Goal: Obtain resource: Download file/media

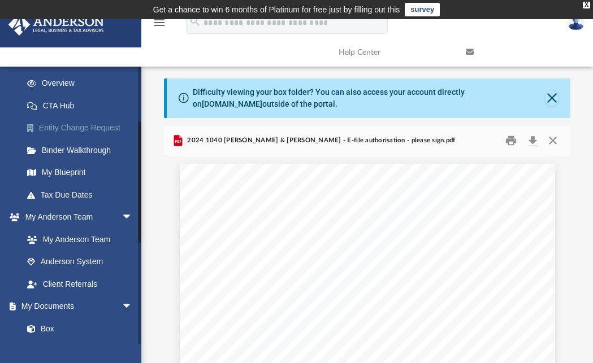
scroll to position [160, 0]
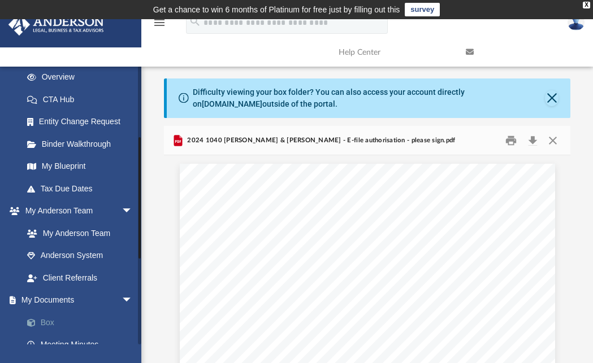
click at [46, 322] on link "Box" at bounding box center [83, 322] width 134 height 23
click at [46, 318] on link "Box" at bounding box center [83, 322] width 134 height 23
click at [175, 303] on button "Preview" at bounding box center [176, 302] width 25 height 32
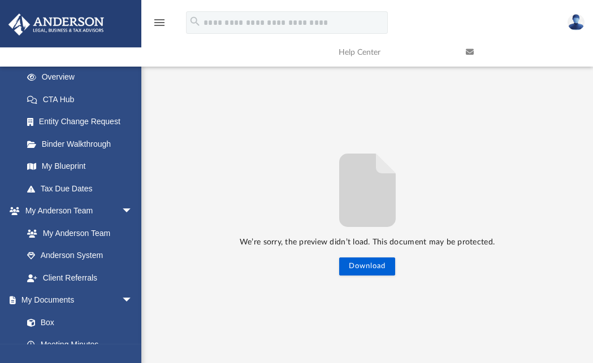
scroll to position [93, 0]
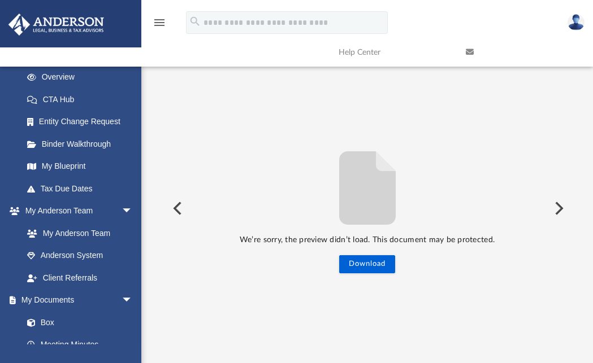
click at [179, 208] on button "Preview" at bounding box center [176, 209] width 25 height 32
click at [46, 324] on link "Box" at bounding box center [83, 322] width 134 height 23
click at [375, 272] on button "Download" at bounding box center [367, 264] width 56 height 18
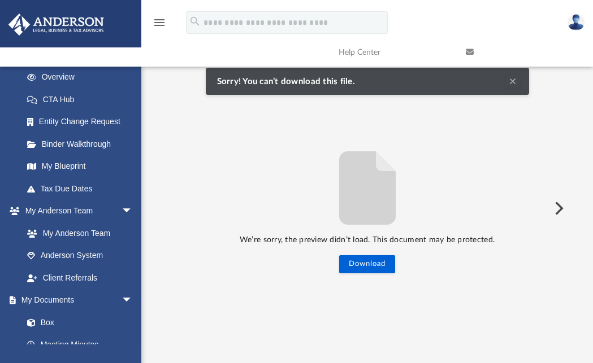
click at [558, 205] on button "Preview" at bounding box center [557, 209] width 25 height 32
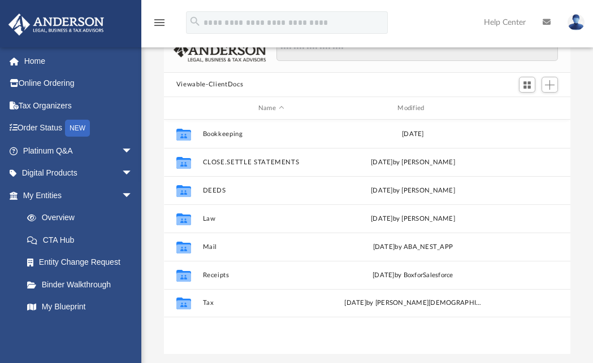
scroll to position [249, 398]
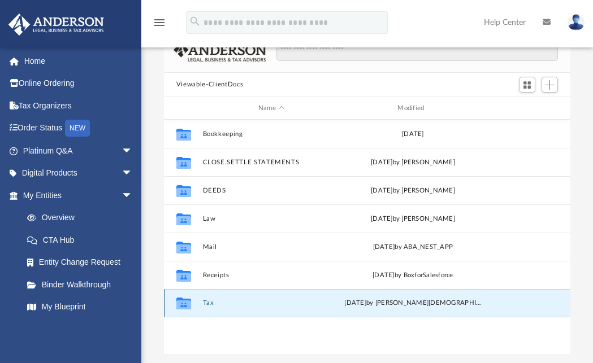
click at [210, 303] on button "Tax" at bounding box center [270, 303] width 137 height 7
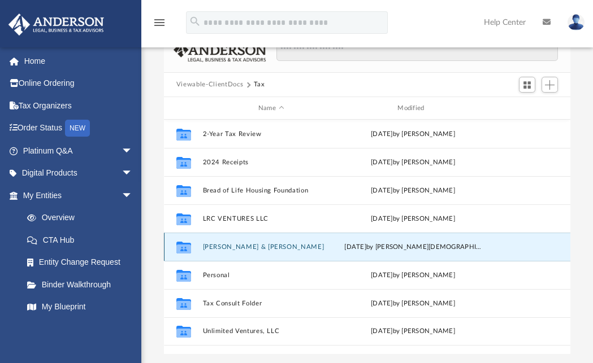
click at [212, 247] on button "Minton, Lyn & Clyde" at bounding box center [270, 246] width 137 height 7
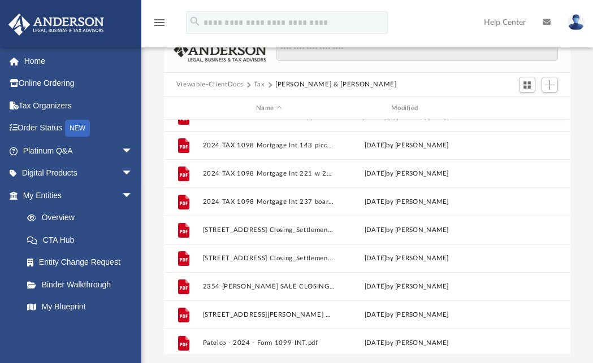
scroll to position [105, 0]
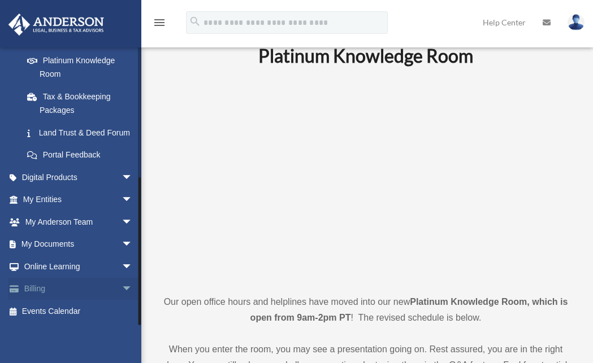
scroll to position [42, 0]
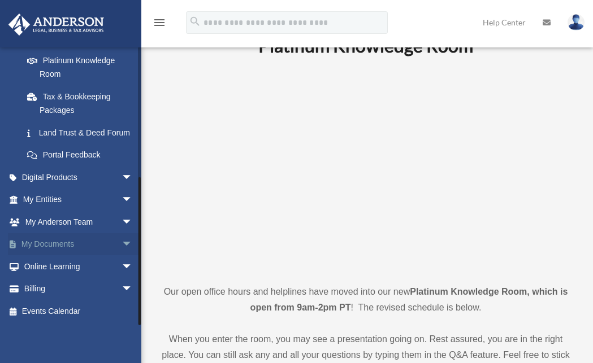
click at [121, 243] on span "arrow_drop_down" at bounding box center [132, 244] width 23 height 23
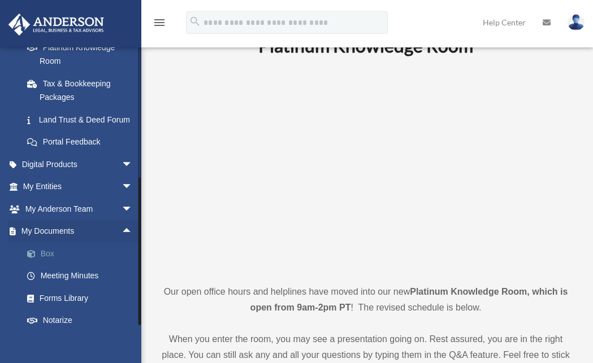
click at [47, 264] on link "Box" at bounding box center [83, 253] width 134 height 23
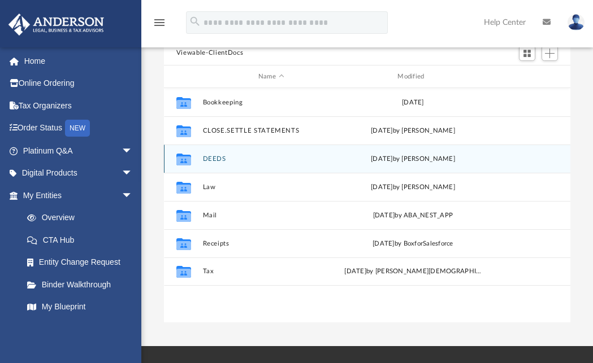
scroll to position [128, 0]
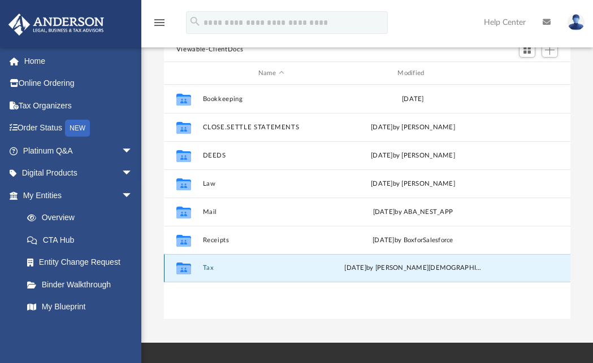
click at [210, 269] on button "Tax" at bounding box center [270, 268] width 137 height 7
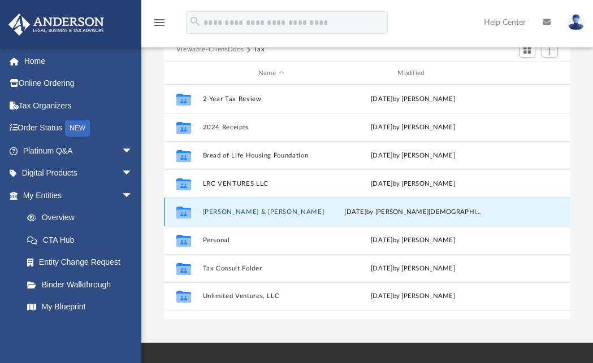
click at [245, 212] on button "[PERSON_NAME] & [PERSON_NAME]" at bounding box center [270, 211] width 137 height 7
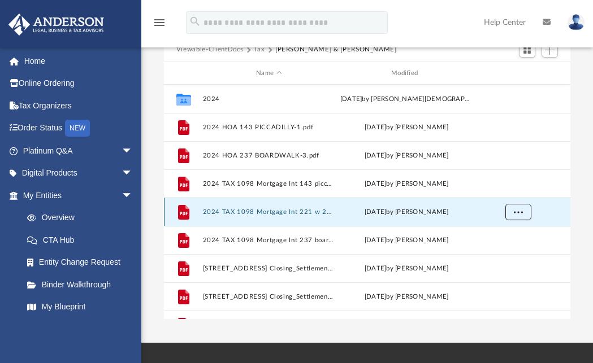
click at [522, 215] on button "More options" at bounding box center [518, 212] width 26 height 17
click at [515, 253] on li "Download" at bounding box center [507, 253] width 33 height 12
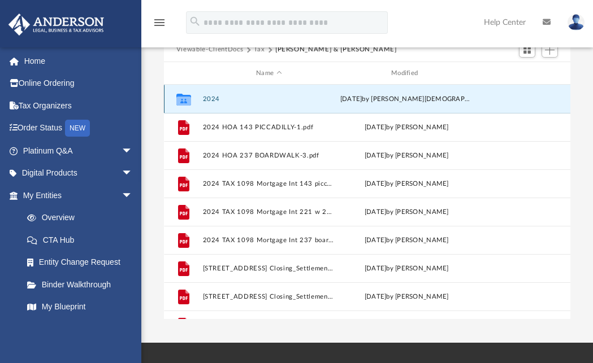
click at [215, 99] on button "2024" at bounding box center [268, 98] width 133 height 7
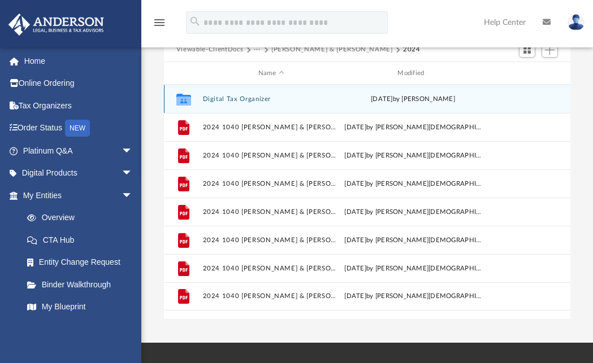
click at [181, 98] on icon "grid" at bounding box center [183, 101] width 15 height 9
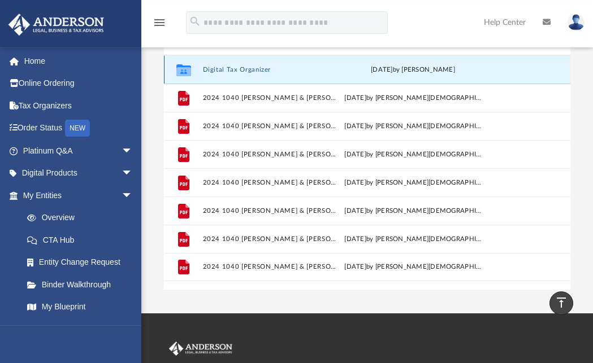
scroll to position [145, 0]
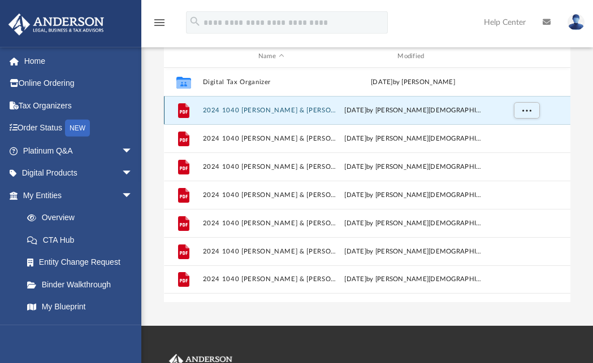
click at [332, 110] on button "2024 1040 Minton, Clyde & Lyn - CA 540-ES payment voucher.pdf" at bounding box center [270, 110] width 137 height 7
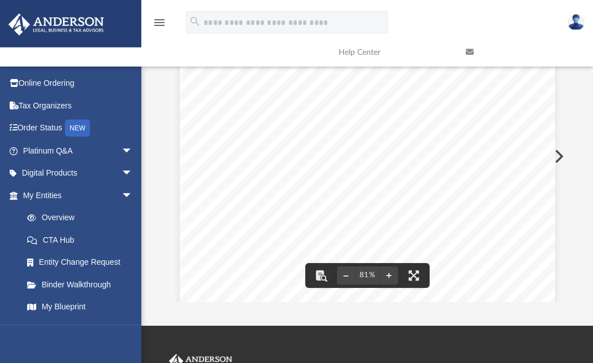
drag, startPoint x: 568, startPoint y: 151, endPoint x: 571, endPoint y: 237, distance: 85.9
click at [571, 239] on div "Difficulty viewing your box folder? You can also access your account directly o…" at bounding box center [366, 117] width 451 height 369
drag, startPoint x: 568, startPoint y: 166, endPoint x: 568, endPoint y: 214, distance: 48.0
click at [568, 214] on div "Multiply the amount on line 21 by 30%. Enter the results on the 1st and 4th ins…" at bounding box center [367, 155] width 406 height 291
drag, startPoint x: 568, startPoint y: 163, endPoint x: 569, endPoint y: 217, distance: 54.2
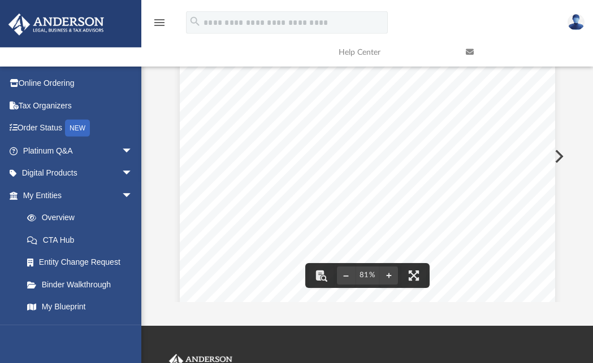
click at [569, 217] on div "Multiply the amount on line 21 by 30%. Enter the results on the 1st and 4th ins…" at bounding box center [367, 155] width 406 height 291
drag, startPoint x: 564, startPoint y: 161, endPoint x: 572, endPoint y: 214, distance: 53.7
click at [572, 214] on div "Difficulty viewing your box folder? You can also access your account directly o…" at bounding box center [366, 117] width 451 height 369
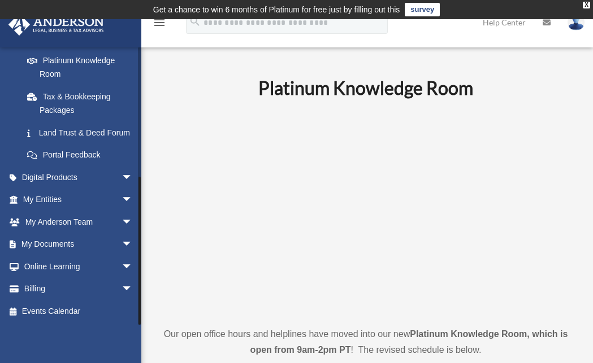
scroll to position [237, 0]
click at [121, 243] on span "arrow_drop_down" at bounding box center [132, 244] width 23 height 23
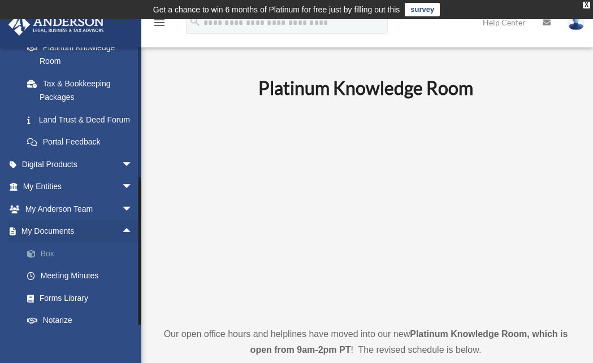
click at [51, 265] on link "Box" at bounding box center [83, 253] width 134 height 23
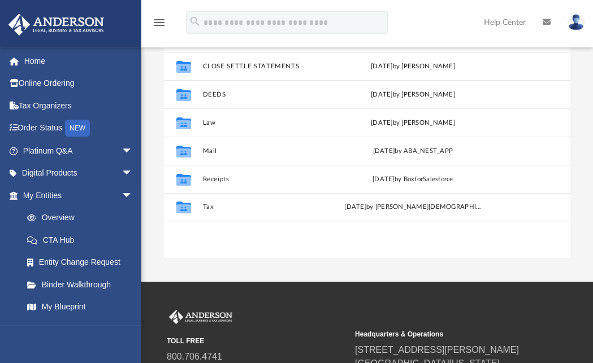
scroll to position [189, 0]
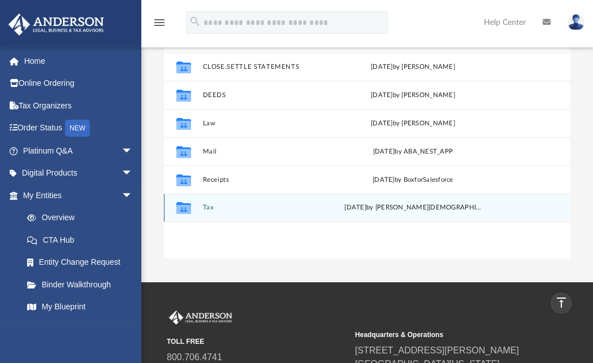
click at [211, 207] on button "Tax" at bounding box center [270, 207] width 137 height 7
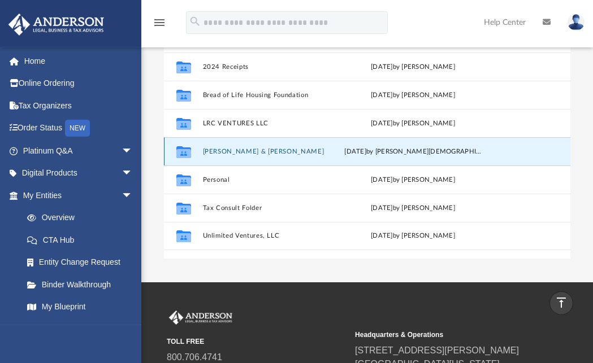
click at [241, 151] on button "[PERSON_NAME] & [PERSON_NAME]" at bounding box center [270, 151] width 137 height 7
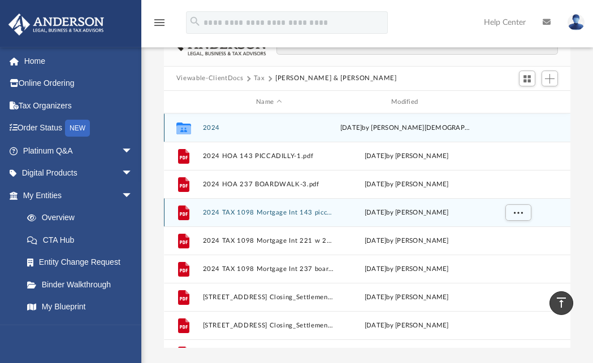
scroll to position [98, 0]
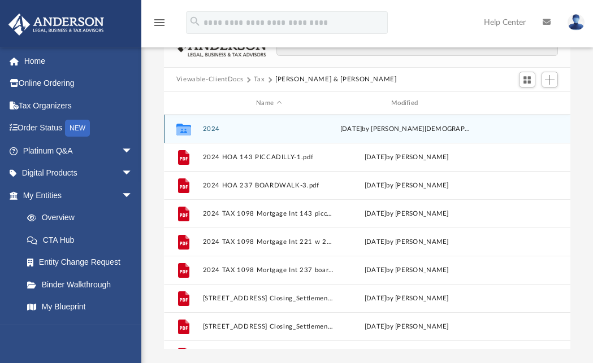
click at [210, 128] on button "2024" at bounding box center [268, 128] width 133 height 7
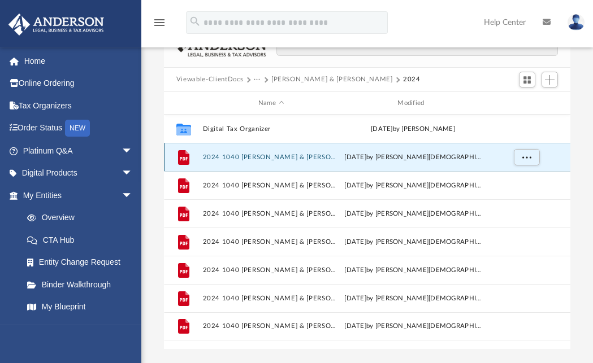
click at [320, 156] on button "2024 1040 [PERSON_NAME] & [PERSON_NAME] - CA 540-ES payment voucher.pdf" at bounding box center [270, 157] width 137 height 7
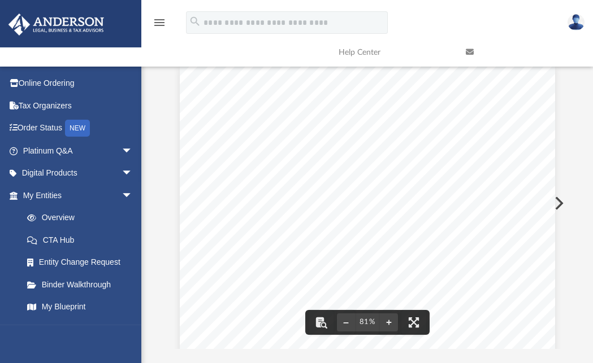
drag, startPoint x: 567, startPoint y: 193, endPoint x: 572, endPoint y: 286, distance: 92.8
click at [572, 286] on div "Difficulty viewing your box folder? You can also access your account directly o…" at bounding box center [366, 164] width 451 height 369
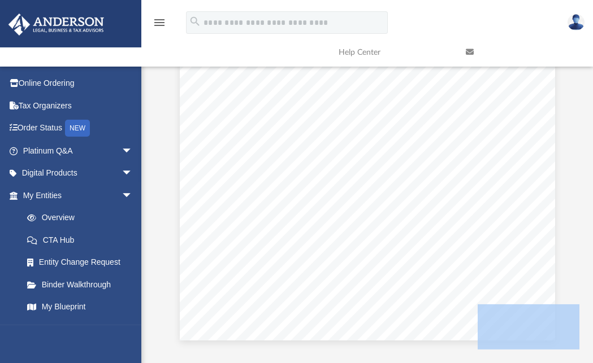
drag, startPoint x: 566, startPoint y: 297, endPoint x: 565, endPoint y: 333, distance: 36.2
click at [565, 333] on body "X Get a chance to win 6 months of Platinum for free just by filling out this su…" at bounding box center [296, 238] width 593 height 673
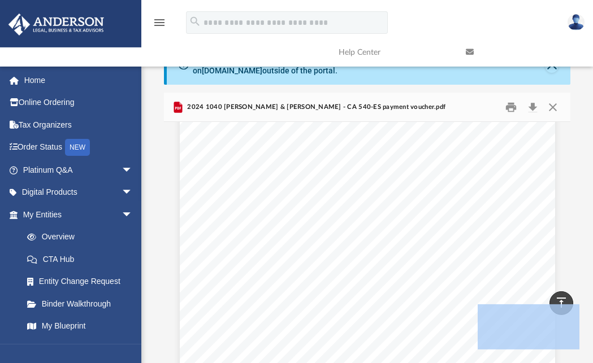
scroll to position [0, 0]
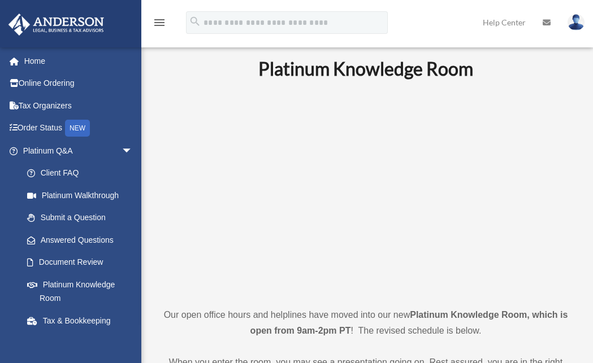
scroll to position [237, 0]
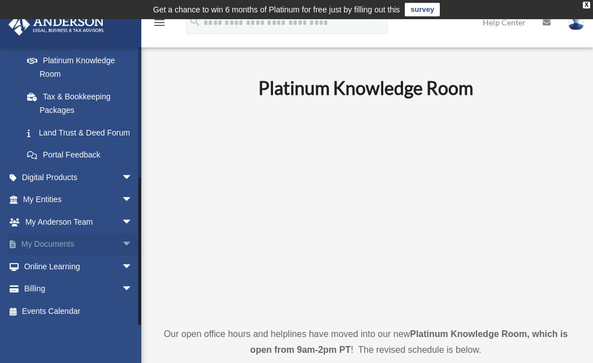
click at [72, 241] on link "My Documents arrow_drop_down" at bounding box center [79, 244] width 142 height 23
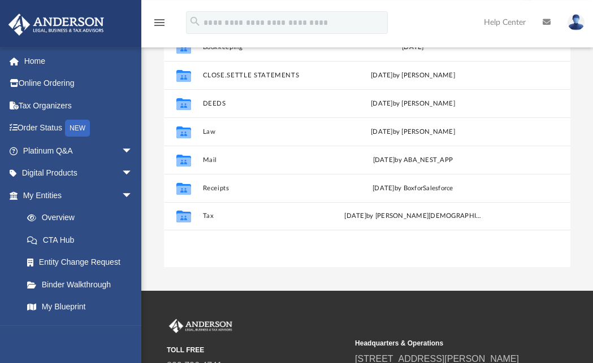
scroll to position [179, 0]
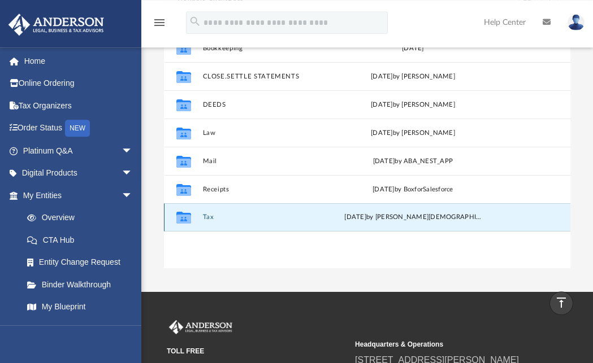
click at [206, 217] on button "Tax" at bounding box center [270, 217] width 137 height 7
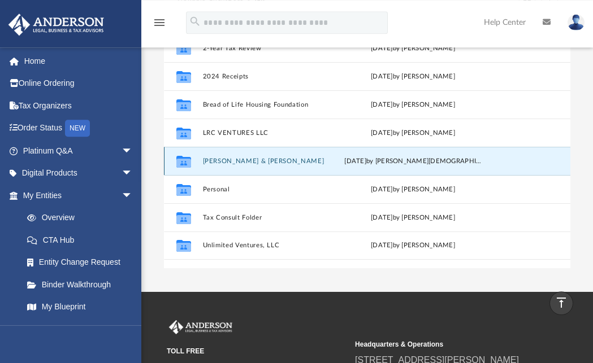
click at [258, 159] on button "[PERSON_NAME] & [PERSON_NAME]" at bounding box center [270, 161] width 137 height 7
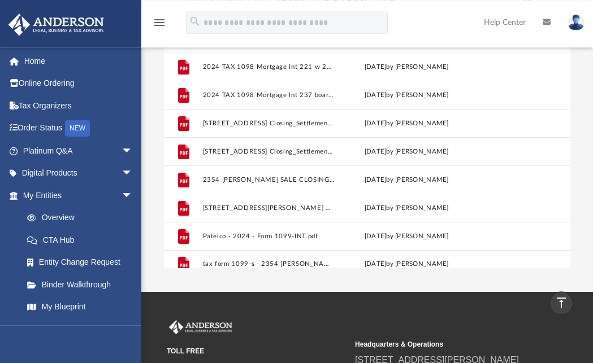
scroll to position [0, 0]
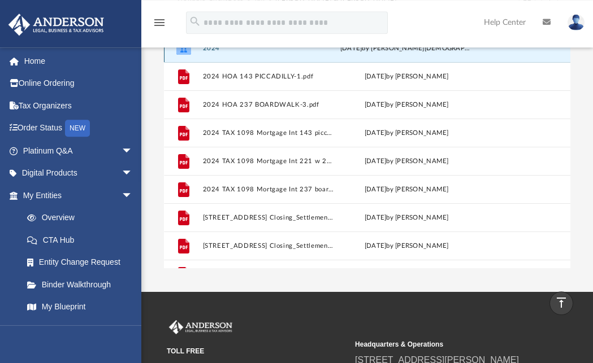
click at [211, 51] on button "2024" at bounding box center [268, 48] width 133 height 7
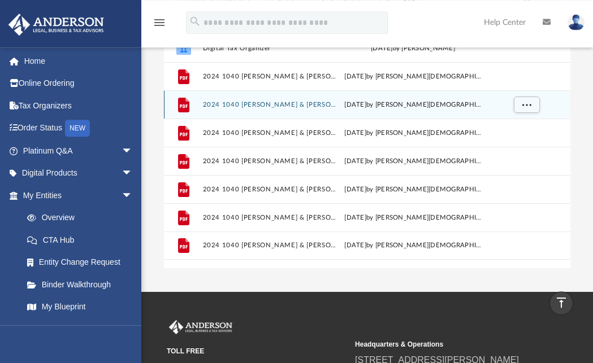
click at [212, 105] on button "2024 1040 [PERSON_NAME] & [PERSON_NAME] - CA FTB 3582 payment voucher.pdf" at bounding box center [270, 104] width 137 height 7
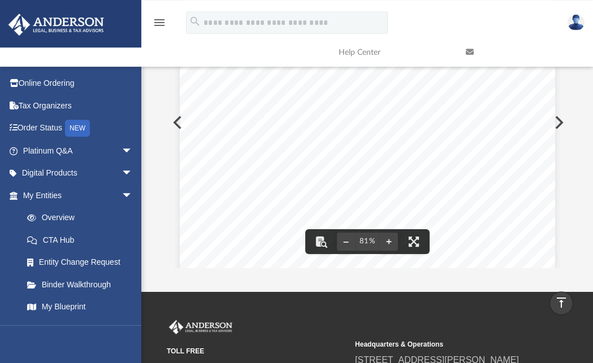
drag, startPoint x: 567, startPoint y: 130, endPoint x: 567, endPoint y: 110, distance: 20.3
click at [567, 110] on button "Preview" at bounding box center [557, 123] width 25 height 32
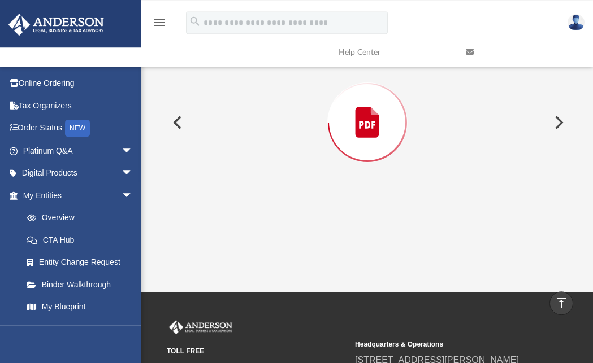
scroll to position [1507, 0]
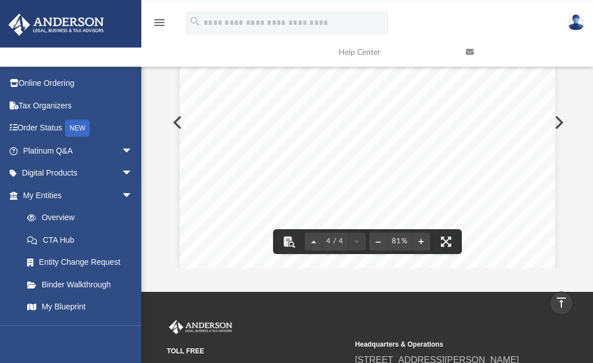
drag, startPoint x: 568, startPoint y: 110, endPoint x: 567, endPoint y: 124, distance: 13.6
click at [567, 124] on button "Preview" at bounding box center [557, 123] width 25 height 32
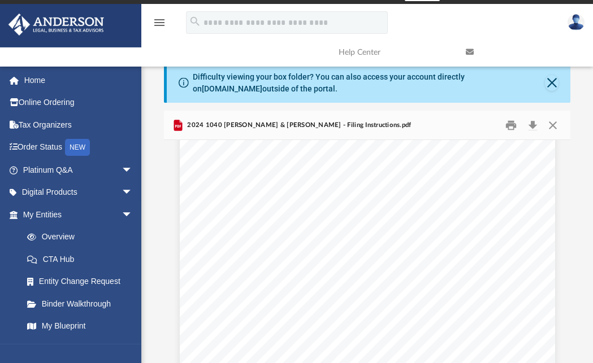
scroll to position [1593, 0]
drag, startPoint x: 567, startPoint y: 277, endPoint x: 568, endPoint y: 314, distance: 36.7
click at [568, 314] on body "X Get a chance to win 6 months of Platinum for free just by filling out this su…" at bounding box center [296, 321] width 593 height 673
drag, startPoint x: 567, startPoint y: 286, endPoint x: 557, endPoint y: 210, distance: 76.9
click at [557, 210] on div "September 30, 2025 CLYDE A. & LYN MINTON 27 BUFFALO COURT PACIFICA, CA 94044 De…" at bounding box center [367, 285] width 406 height 291
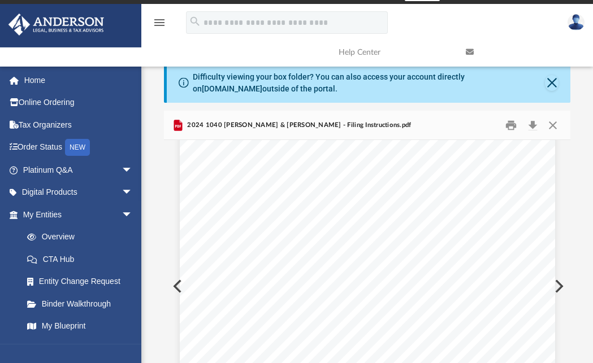
drag, startPoint x: 567, startPoint y: 282, endPoint x: 567, endPoint y: 243, distance: 39.5
click at [567, 243] on div "September 30, 2025 CLYDE A. & LYN MINTON 27 BUFFALO COURT PACIFICA, CA 94044 De…" at bounding box center [367, 285] width 406 height 291
click at [511, 124] on button "Print" at bounding box center [511, 125] width 23 height 18
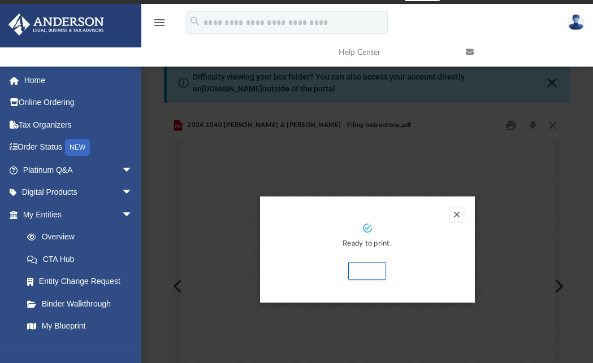
click at [458, 214] on button "Preview" at bounding box center [457, 215] width 14 height 14
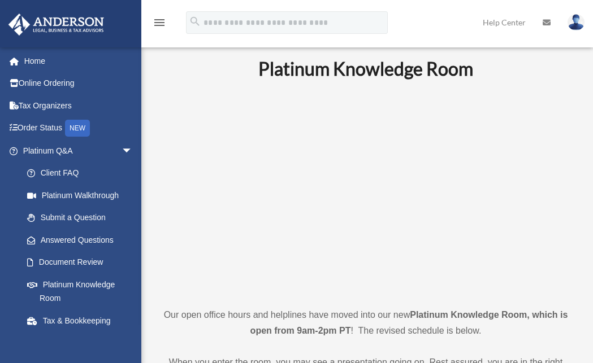
scroll to position [237, 0]
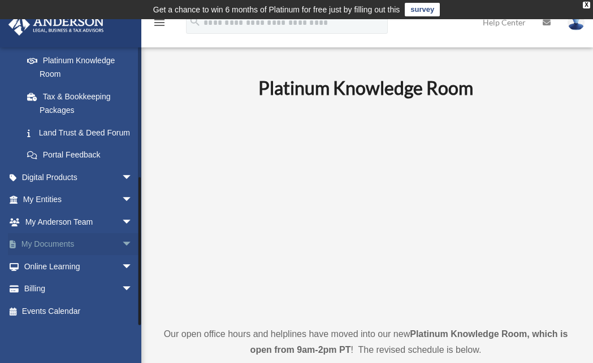
click at [56, 241] on link "My Documents arrow_drop_down" at bounding box center [79, 244] width 142 height 23
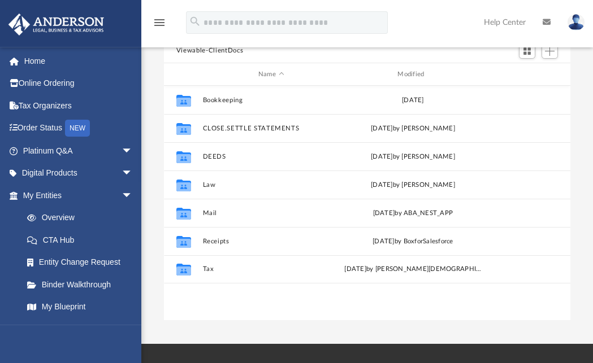
scroll to position [105, 0]
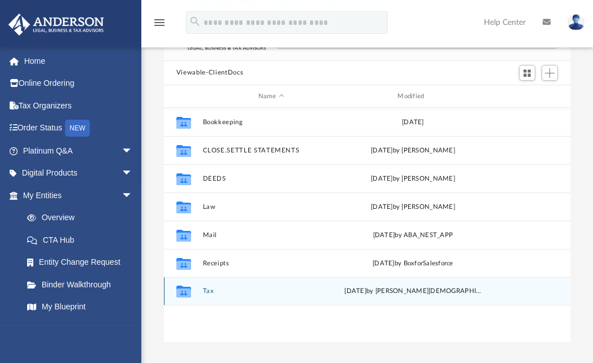
click at [188, 294] on icon "grid" at bounding box center [183, 293] width 15 height 9
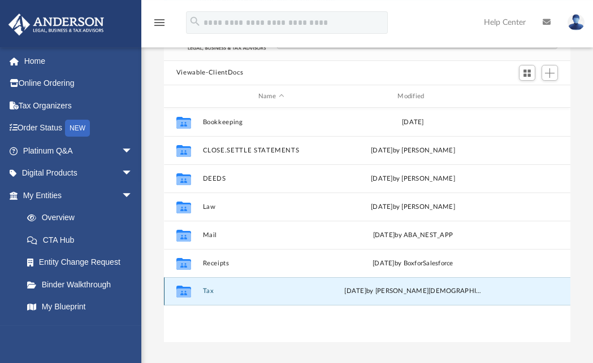
click at [202, 292] on div "Collaborated Folder Tax [DATE] by [PERSON_NAME]" at bounding box center [367, 291] width 406 height 28
click at [208, 290] on button "Tax" at bounding box center [270, 291] width 137 height 7
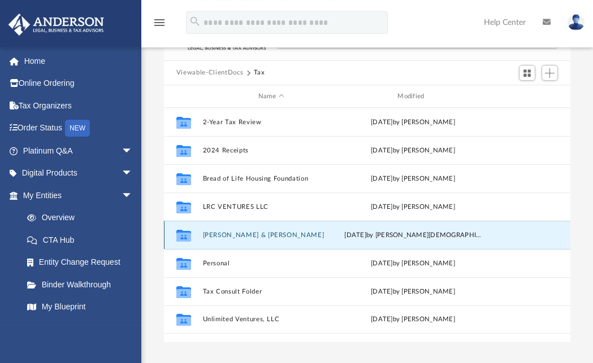
click at [244, 233] on button "[PERSON_NAME] & [PERSON_NAME]" at bounding box center [270, 235] width 137 height 7
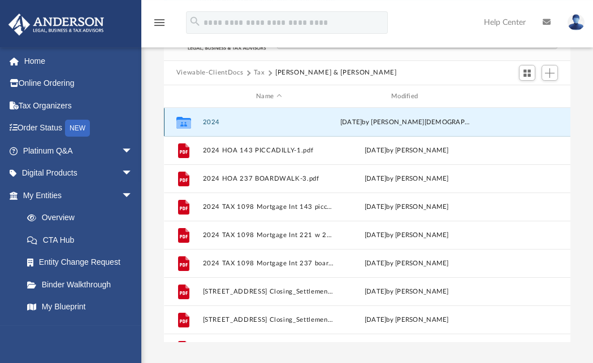
click at [214, 120] on button "2024" at bounding box center [268, 122] width 133 height 7
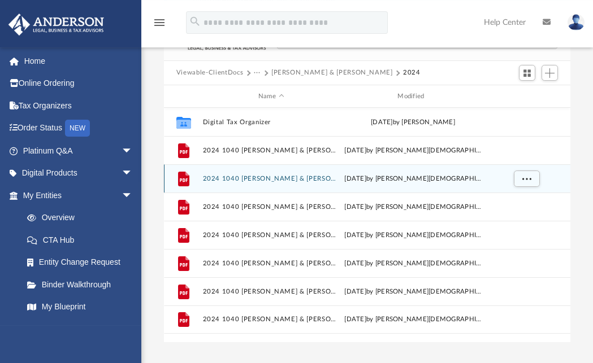
click at [314, 179] on button "2024 1040 [PERSON_NAME] & [PERSON_NAME] - CA FTB 3582 payment voucher.pdf" at bounding box center [270, 178] width 137 height 7
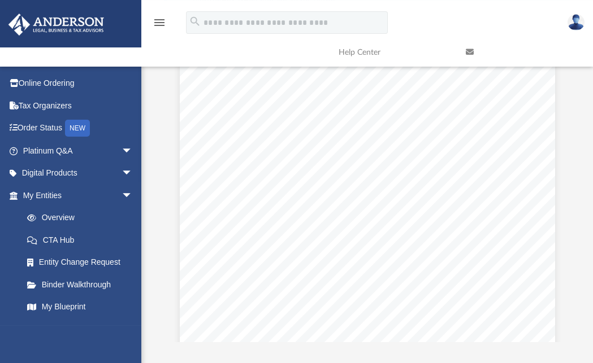
scroll to position [0, 0]
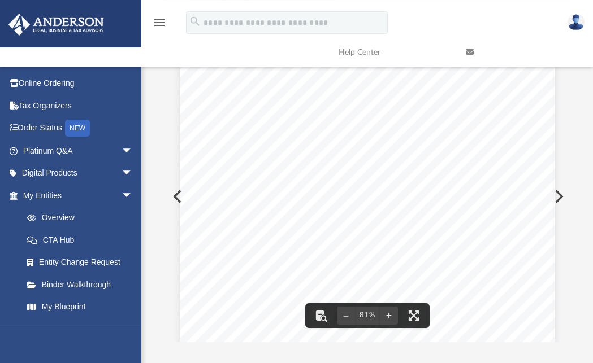
drag, startPoint x: 567, startPoint y: 195, endPoint x: 572, endPoint y: 240, distance: 44.3
click at [572, 240] on div "Difficulty viewing your box folder? You can also access your account directly o…" at bounding box center [366, 157] width 451 height 369
drag, startPoint x: 565, startPoint y: 193, endPoint x: 567, endPoint y: 259, distance: 66.1
click at [567, 260] on div "439141 [DATE] TAXABLE YEAR [US_STATE] FORM Do not mail a paper copy of your tax…" at bounding box center [367, 195] width 406 height 291
drag, startPoint x: 566, startPoint y: 207, endPoint x: 570, endPoint y: 291, distance: 84.3
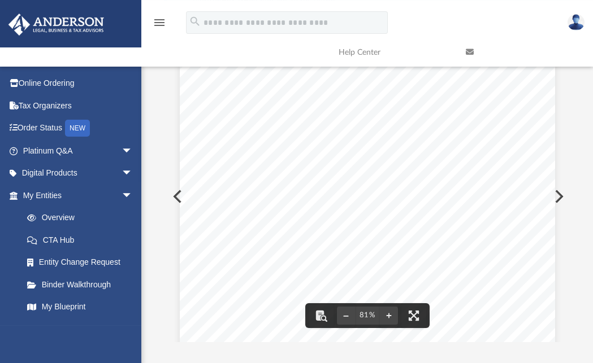
click at [570, 291] on body "X Get a chance to win 6 months of Platinum for free just by filling out this su…" at bounding box center [296, 231] width 593 height 673
drag, startPoint x: 568, startPoint y: 202, endPoint x: 571, endPoint y: 290, distance: 87.6
click at [571, 290] on div "Difficulty viewing your box folder? You can also access your account directly o…" at bounding box center [366, 157] width 451 height 369
drag, startPoint x: 567, startPoint y: 204, endPoint x: 563, endPoint y: 195, distance: 9.4
click at [564, 195] on button "Preview" at bounding box center [557, 197] width 25 height 32
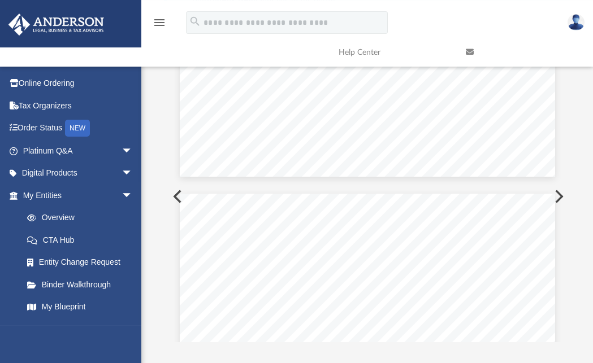
scroll to position [868, 0]
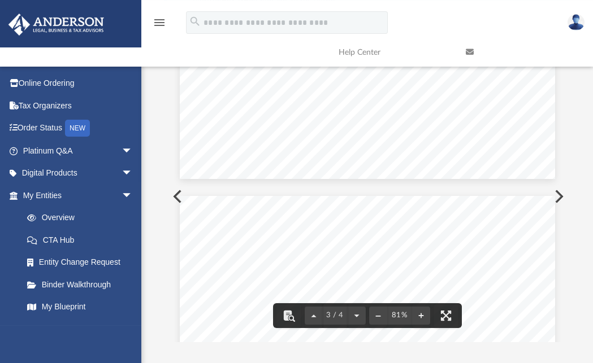
drag, startPoint x: 568, startPoint y: 201, endPoint x: 568, endPoint y: 72, distance: 128.8
click at [568, 72] on div "menu search Site Menu add mintonlyn@gmail.com My Profile Reset Password Logout …" at bounding box center [296, 140] width 593 height 452
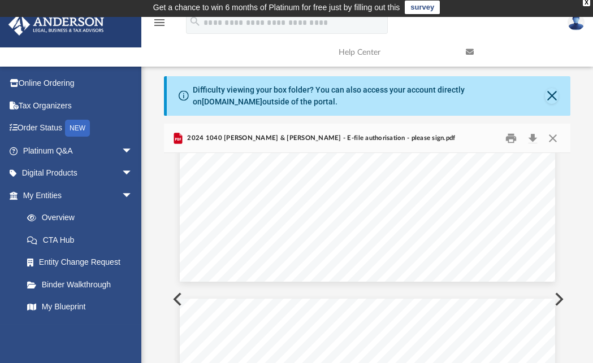
scroll to position [0, 0]
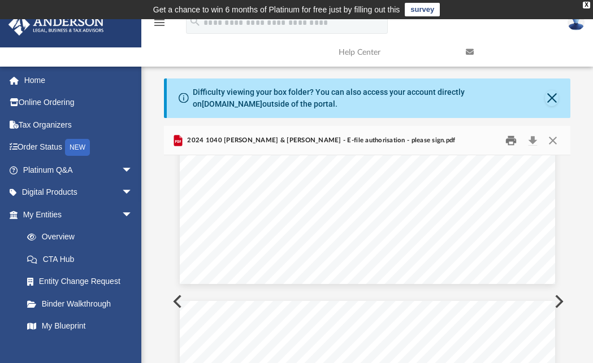
click at [512, 142] on button "Print" at bounding box center [511, 141] width 23 height 18
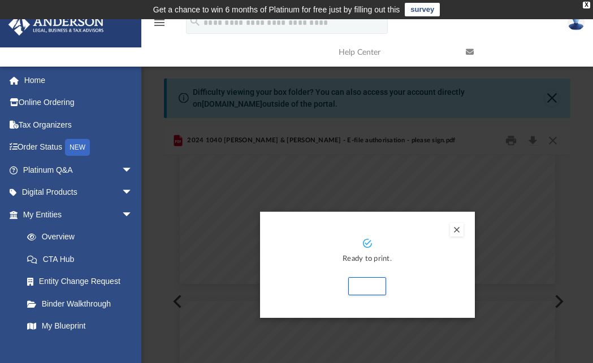
click at [455, 232] on button "Preview" at bounding box center [457, 230] width 14 height 14
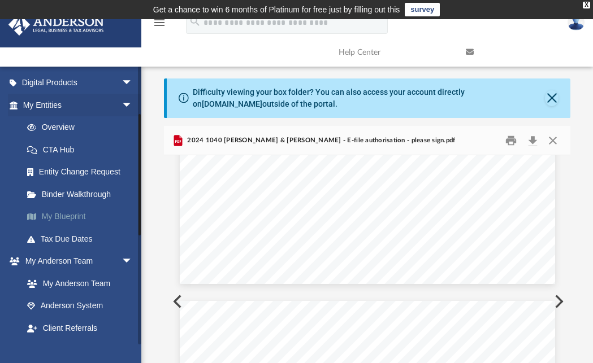
scroll to position [120, 0]
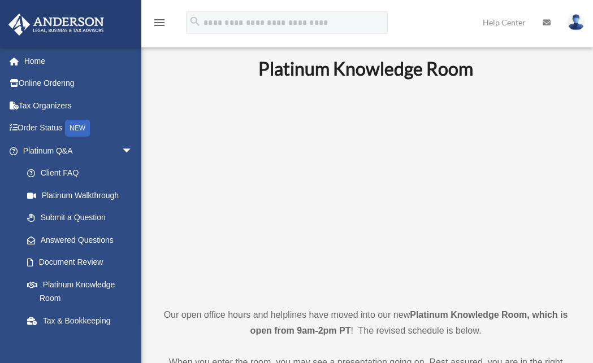
scroll to position [237, 0]
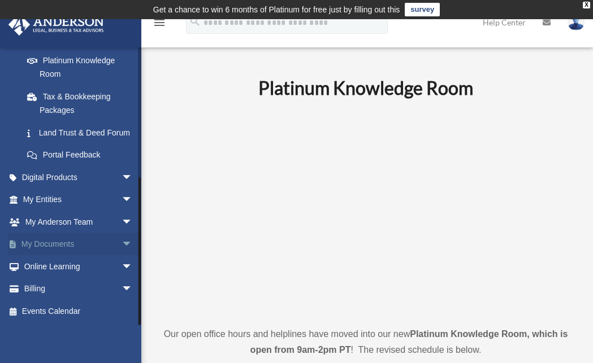
click at [78, 245] on link "My Documents arrow_drop_down" at bounding box center [79, 244] width 142 height 23
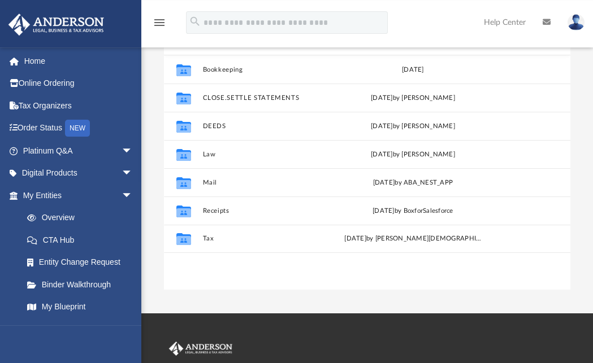
scroll to position [156, 0]
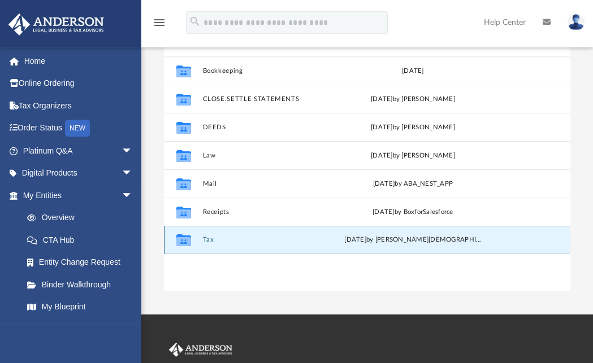
click at [211, 238] on button "Tax" at bounding box center [270, 240] width 137 height 7
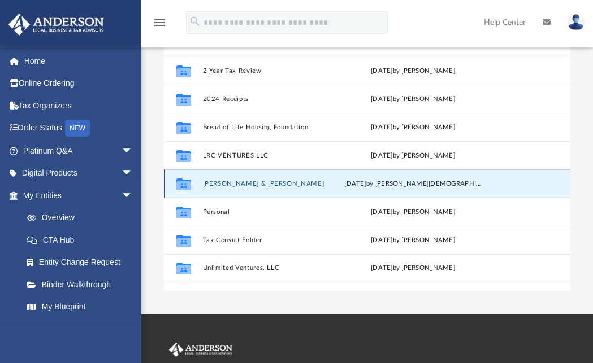
click at [235, 182] on button "[PERSON_NAME] & [PERSON_NAME]" at bounding box center [270, 183] width 137 height 7
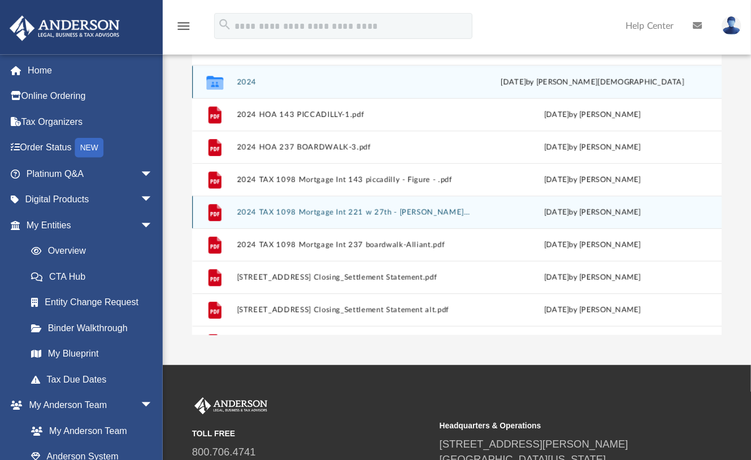
scroll to position [246, 537]
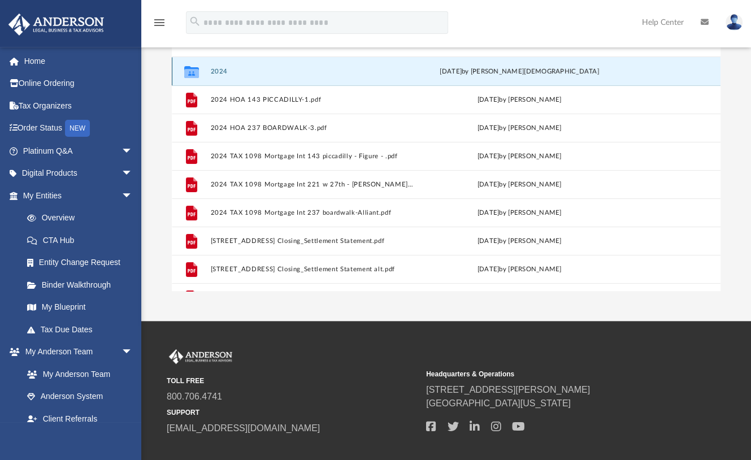
click at [220, 69] on button "2024" at bounding box center [311, 71] width 203 height 7
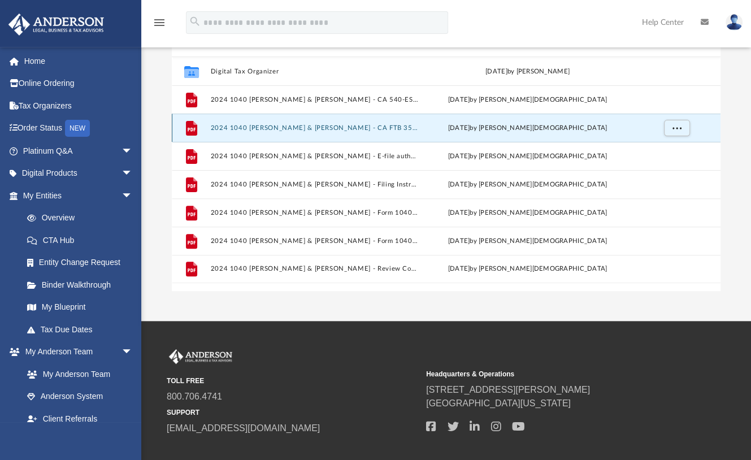
click at [360, 125] on button "2024 1040 Minton, Clyde & Lyn - CA FTB 3582 payment voucher.pdf" at bounding box center [314, 127] width 208 height 7
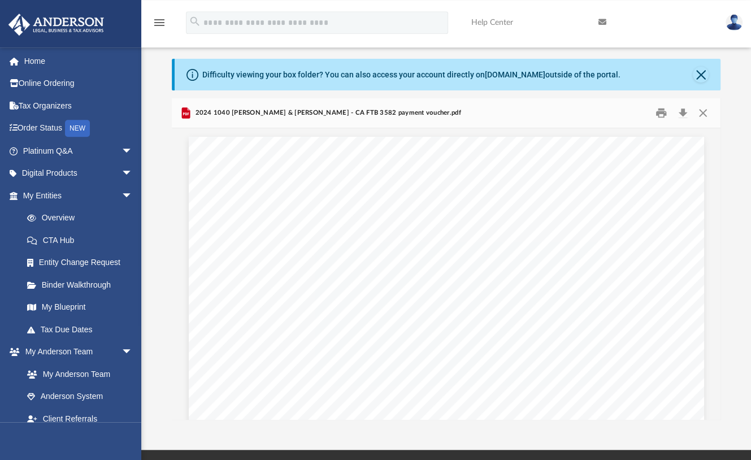
scroll to position [0, 0]
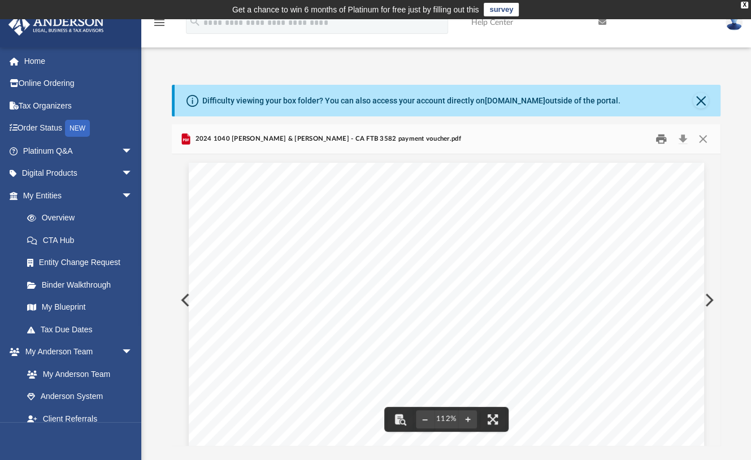
click at [592, 137] on button "Print" at bounding box center [661, 139] width 23 height 18
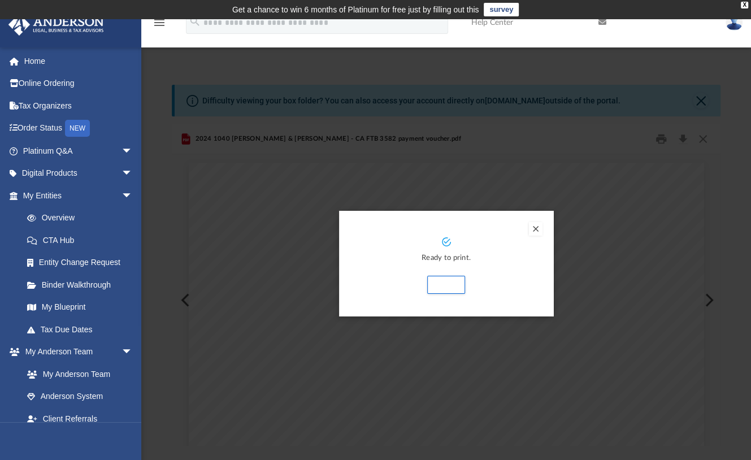
click at [536, 227] on button "Preview" at bounding box center [536, 229] width 14 height 14
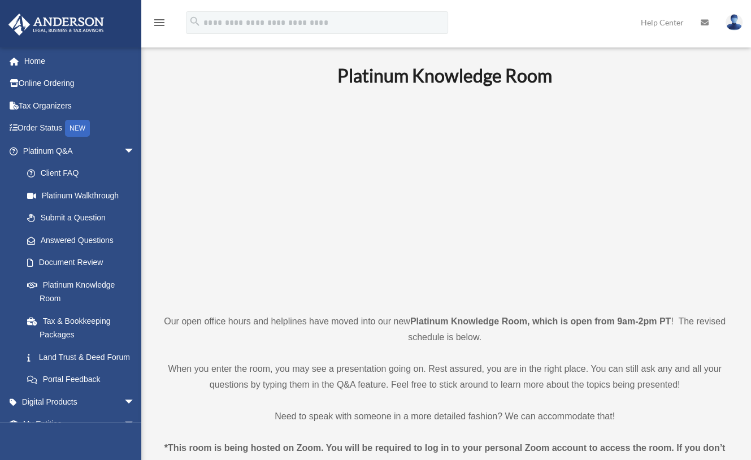
scroll to position [141, 0]
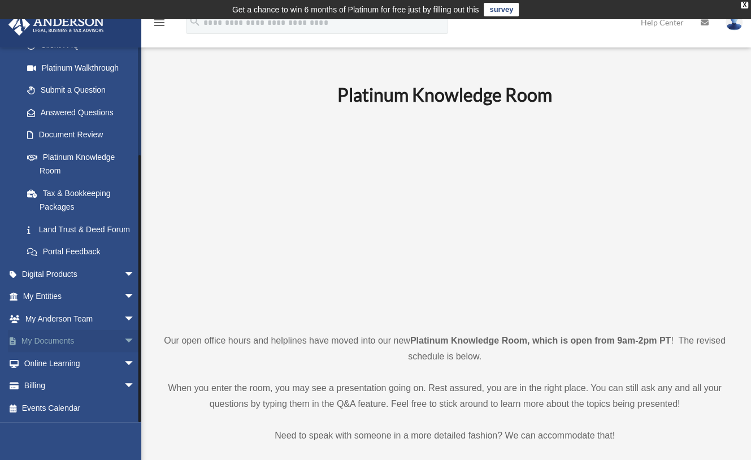
click at [64, 338] on link "My Documents arrow_drop_down" at bounding box center [80, 341] width 144 height 23
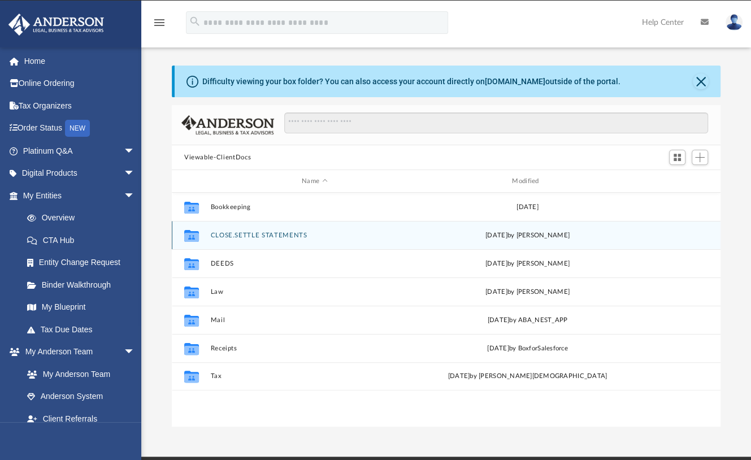
scroll to position [246, 537]
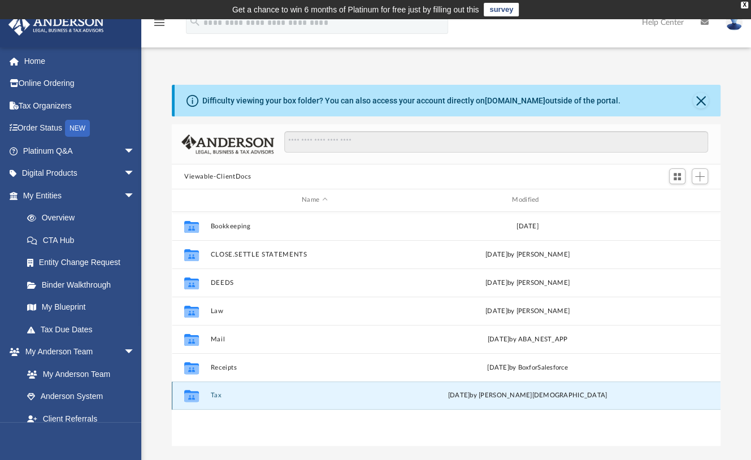
click at [214, 396] on button "Tax" at bounding box center [314, 394] width 208 height 7
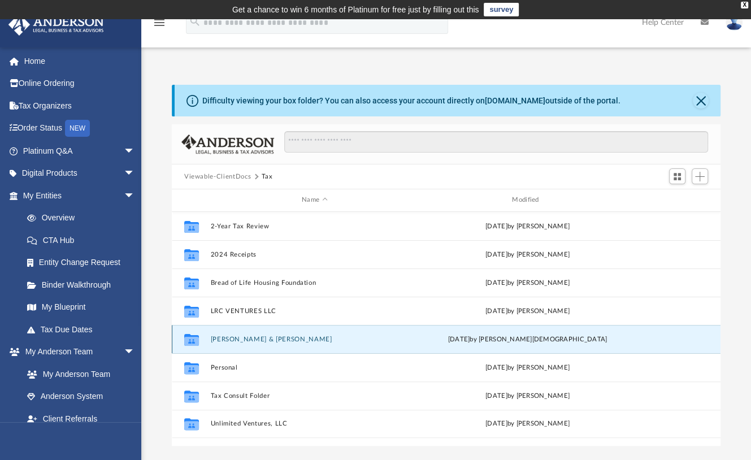
click at [261, 339] on button "[PERSON_NAME] & [PERSON_NAME]" at bounding box center [314, 339] width 208 height 7
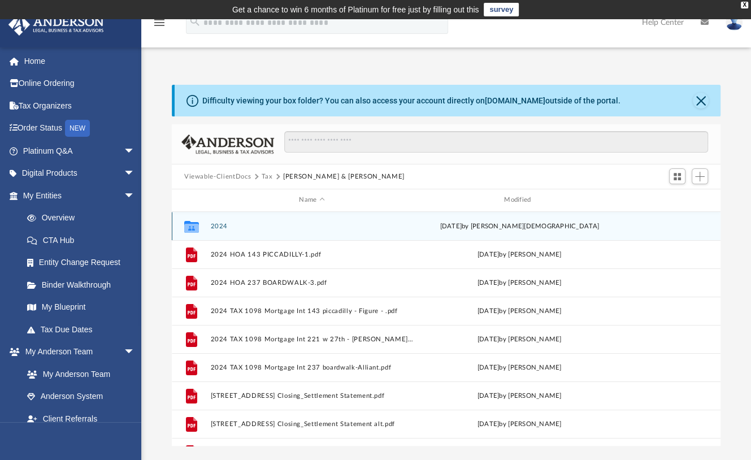
click at [224, 223] on button "2024" at bounding box center [311, 226] width 203 height 7
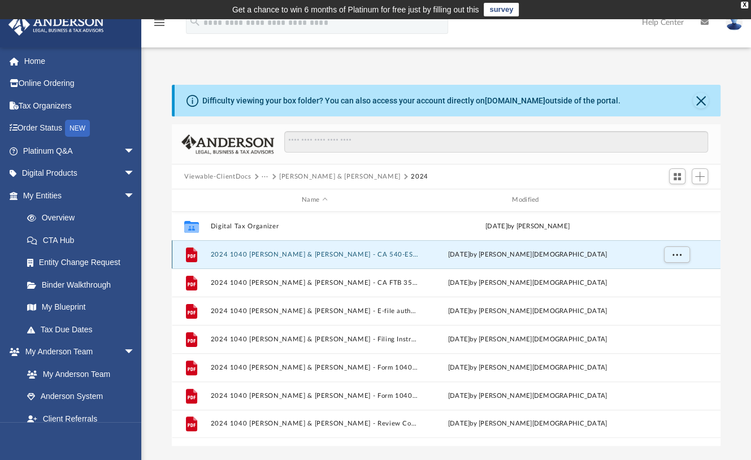
click at [337, 254] on button "2024 1040 [PERSON_NAME] & [PERSON_NAME] - CA 540-ES payment voucher.pdf" at bounding box center [314, 254] width 208 height 7
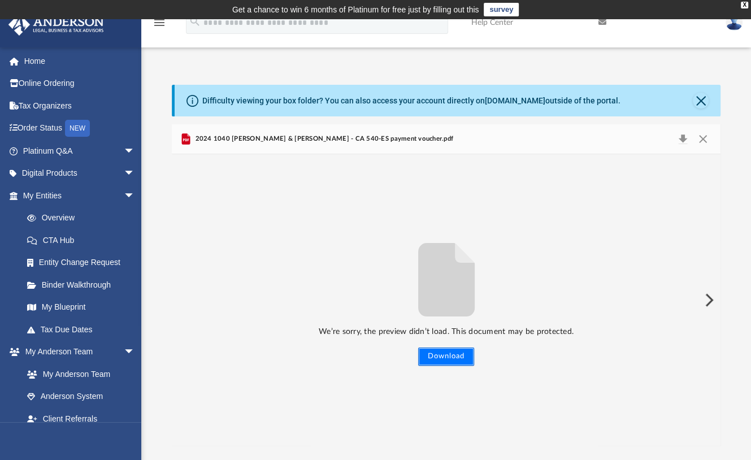
click at [443, 355] on button "Download" at bounding box center [446, 356] width 56 height 18
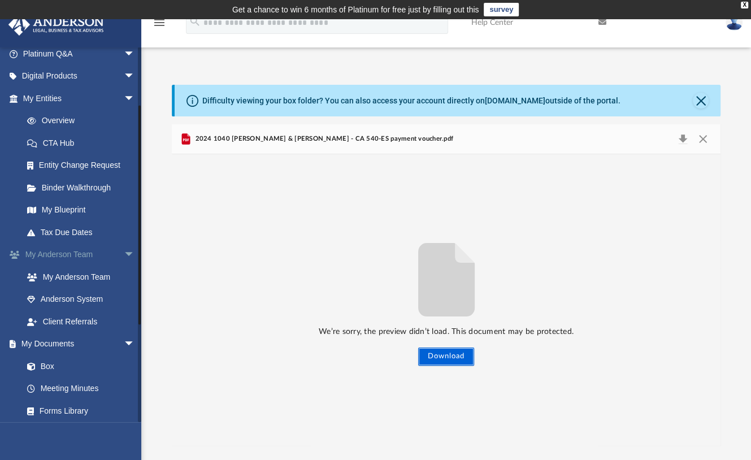
scroll to position [98, 0]
click at [47, 363] on link "Box" at bounding box center [84, 365] width 136 height 23
click at [45, 364] on link "Box" at bounding box center [84, 365] width 136 height 23
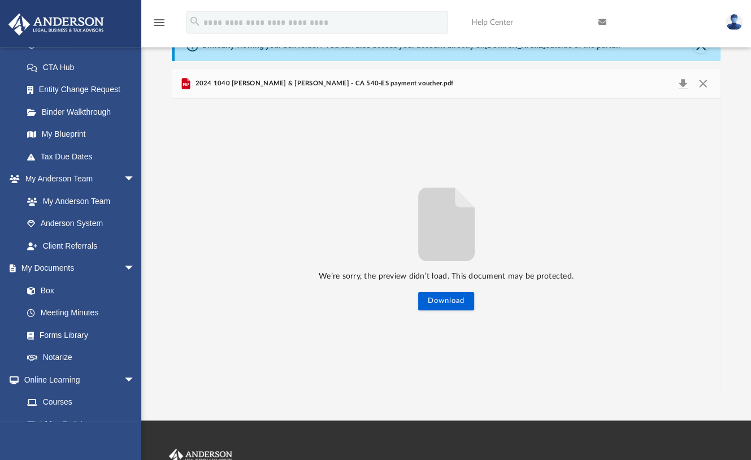
scroll to position [0, 0]
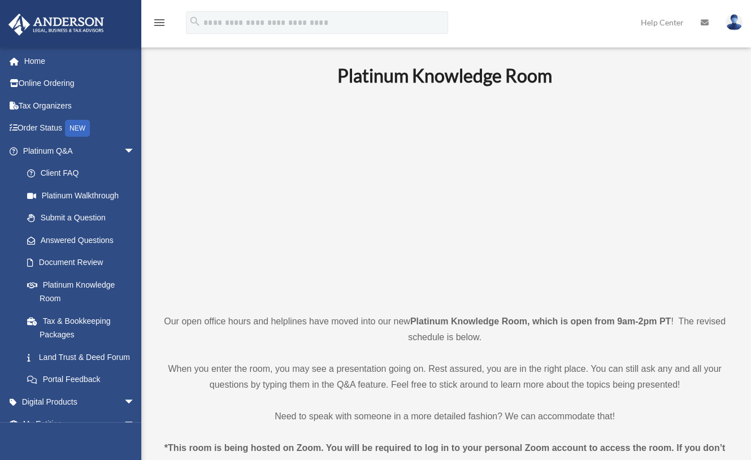
scroll to position [141, 0]
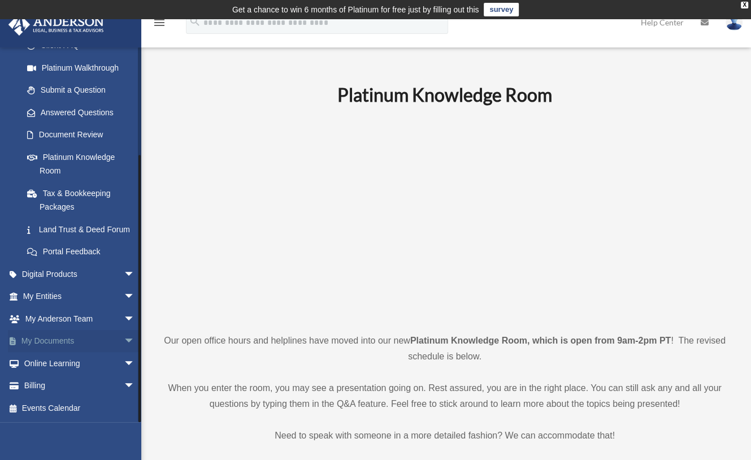
click at [52, 340] on link "My Documents arrow_drop_down" at bounding box center [80, 341] width 144 height 23
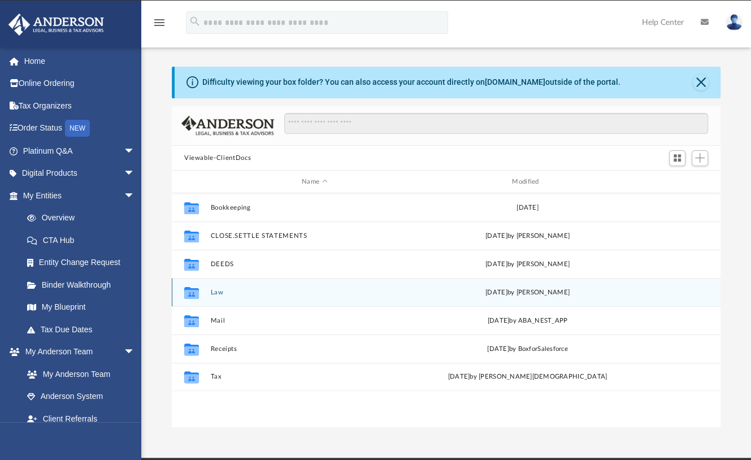
scroll to position [246, 537]
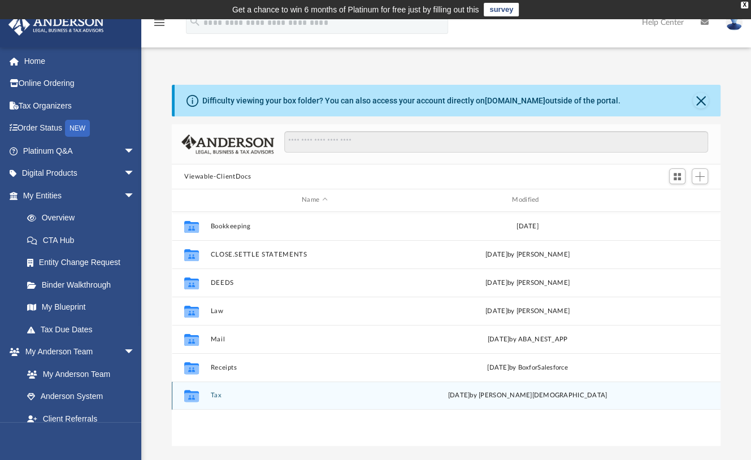
click at [194, 394] on icon "grid" at bounding box center [191, 397] width 15 height 9
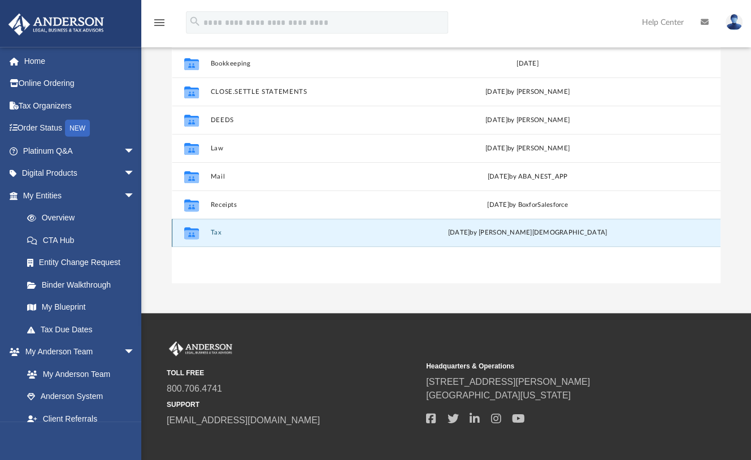
scroll to position [162, 0]
click at [219, 231] on button "Tax" at bounding box center [314, 232] width 208 height 7
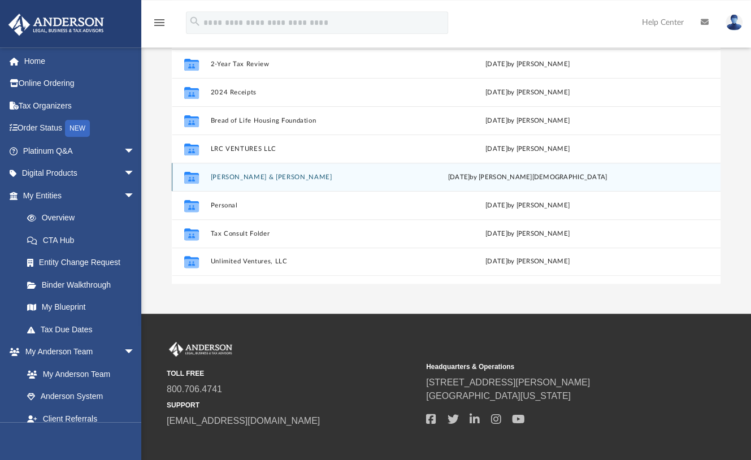
click at [229, 174] on button "Minton, Lyn & Clyde" at bounding box center [314, 176] width 208 height 7
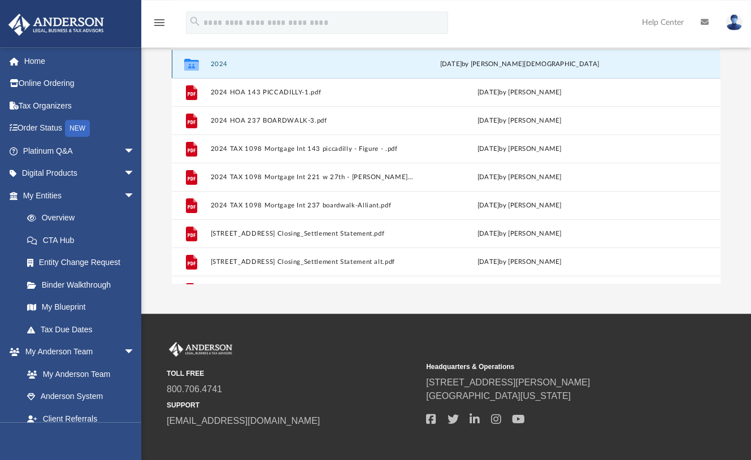
click at [219, 62] on button "2024" at bounding box center [311, 63] width 203 height 7
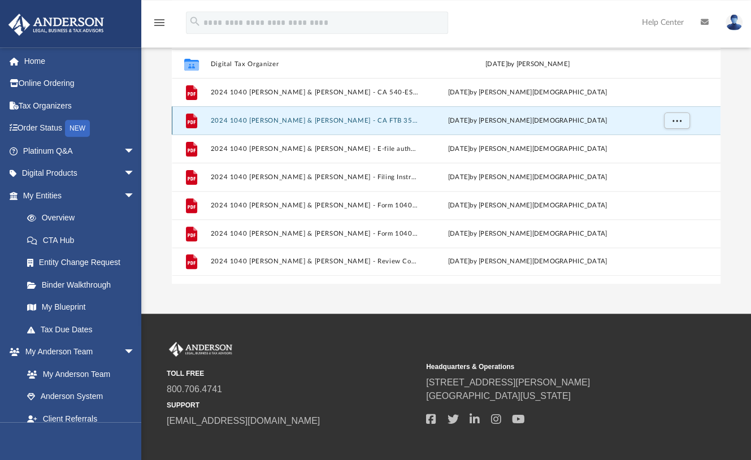
click at [411, 119] on button "2024 1040 [PERSON_NAME] & [PERSON_NAME] - CA FTB 3582 payment voucher.pdf" at bounding box center [314, 120] width 208 height 7
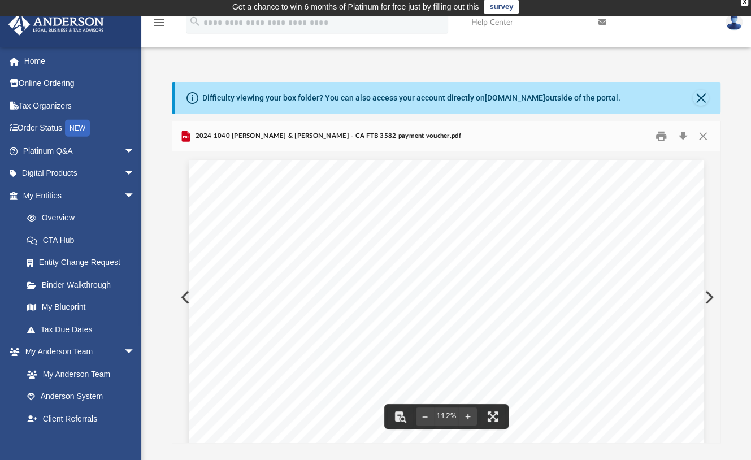
scroll to position [0, 0]
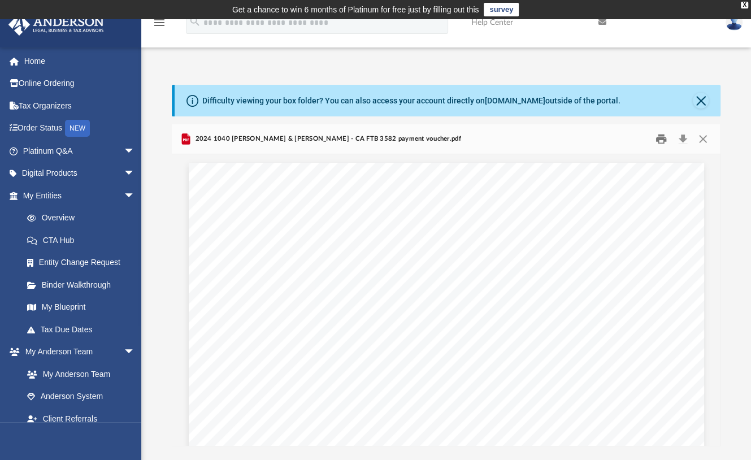
click at [662, 136] on button "Print" at bounding box center [661, 139] width 23 height 18
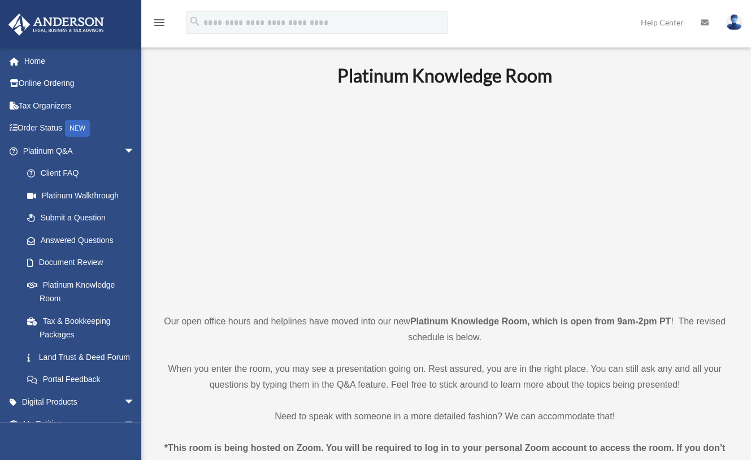
scroll to position [141, 0]
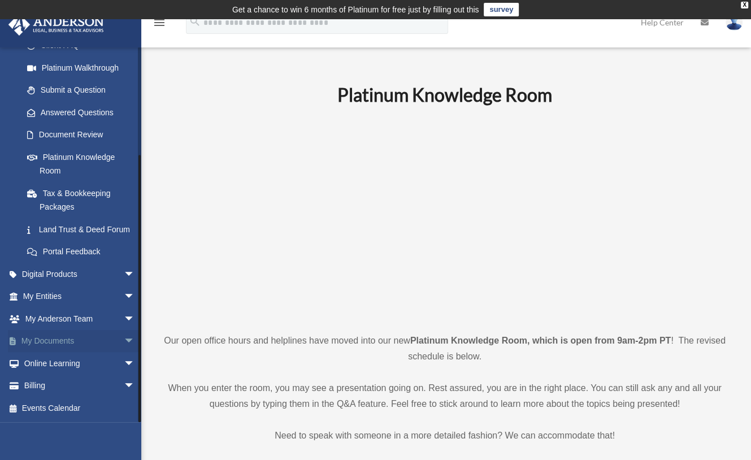
click at [61, 339] on link "My Documents arrow_drop_down" at bounding box center [80, 341] width 144 height 23
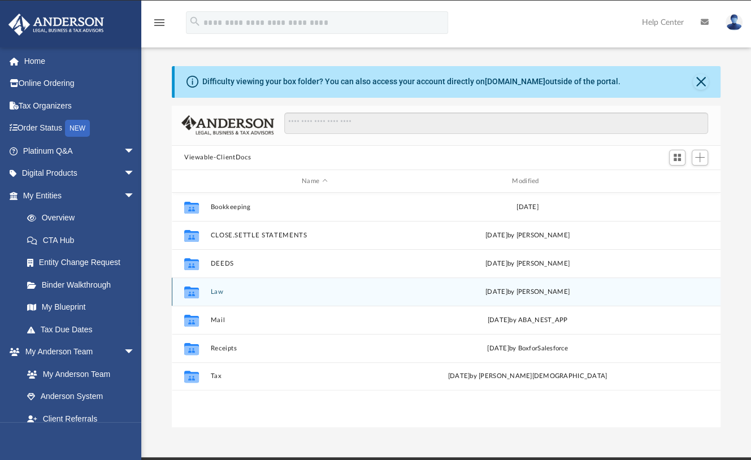
scroll to position [246, 537]
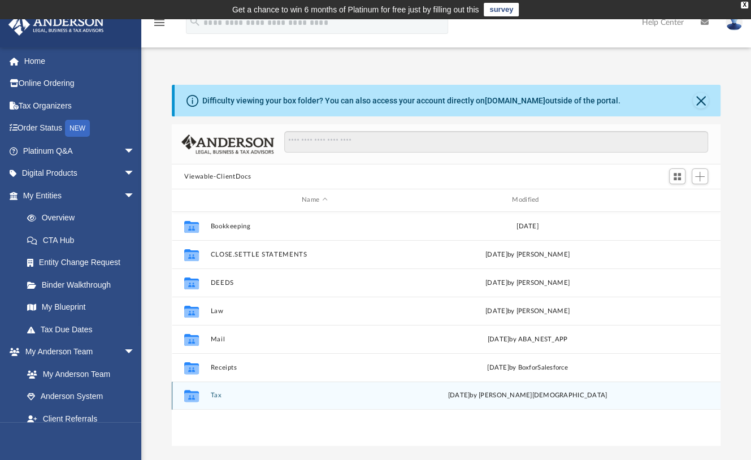
click at [192, 397] on icon "grid" at bounding box center [191, 397] width 15 height 9
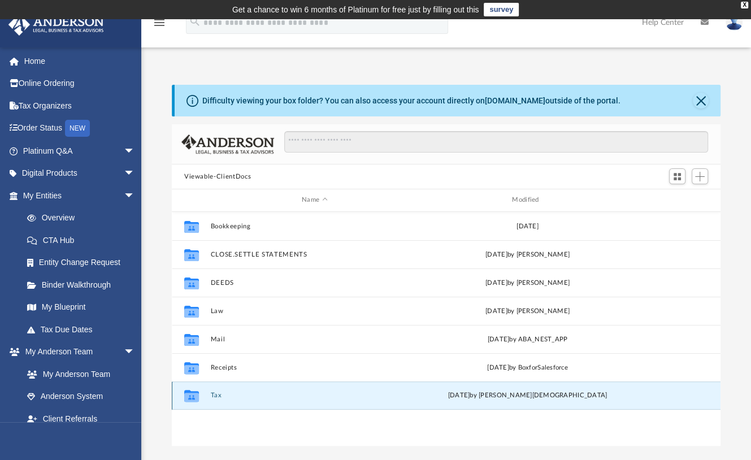
click at [192, 397] on icon "grid" at bounding box center [191, 397] width 15 height 9
click at [217, 394] on button "Tax" at bounding box center [314, 394] width 208 height 7
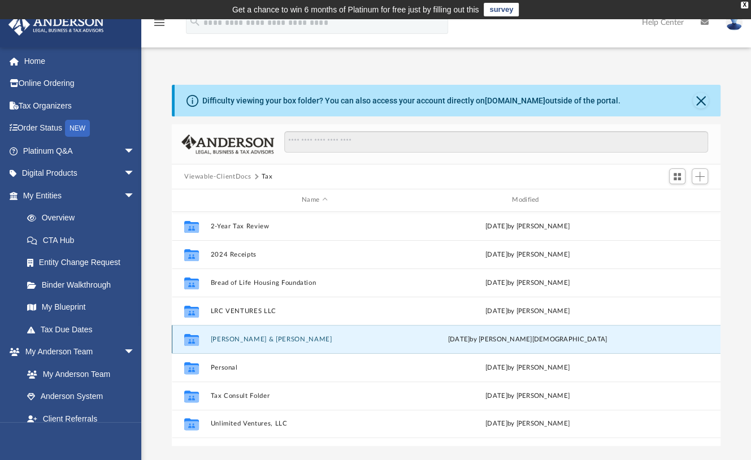
click at [264, 337] on button "[PERSON_NAME] & [PERSON_NAME]" at bounding box center [314, 339] width 208 height 7
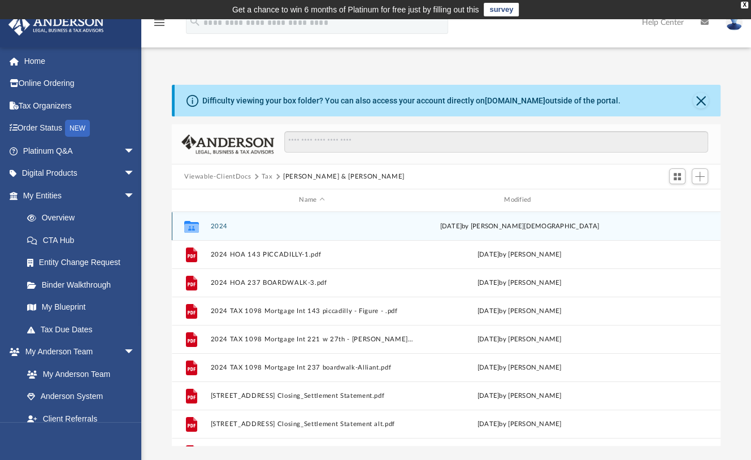
click at [221, 224] on button "2024" at bounding box center [311, 226] width 203 height 7
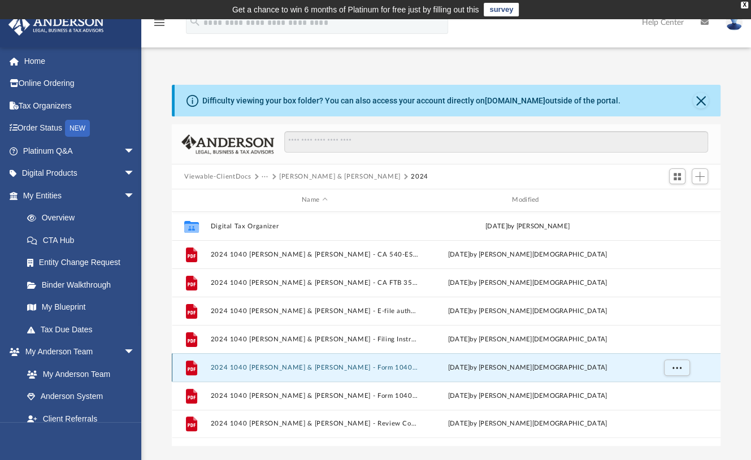
click at [285, 368] on button "2024 1040 [PERSON_NAME] & [PERSON_NAME] - Form 1040-ES Payment Voucher.pdf" at bounding box center [314, 367] width 208 height 7
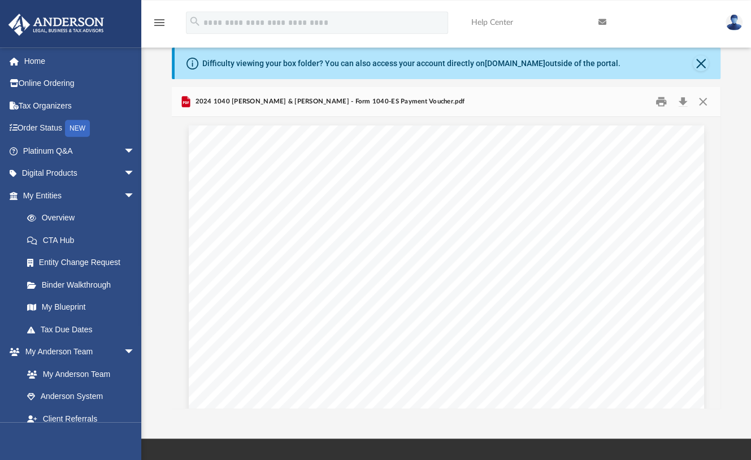
scroll to position [0, 0]
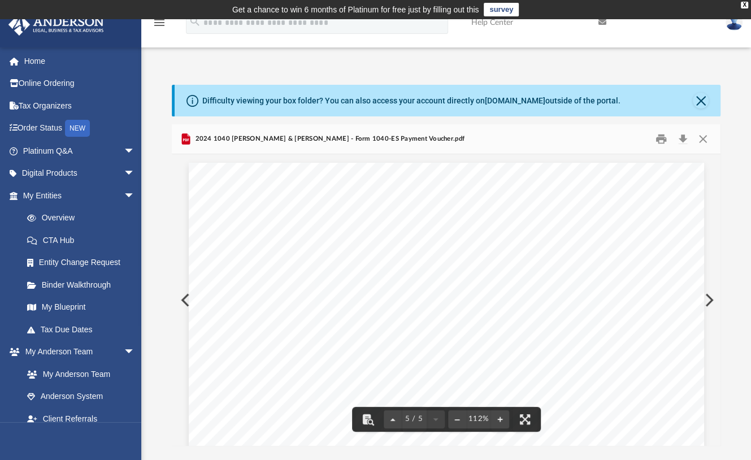
drag, startPoint x: 716, startPoint y: 399, endPoint x: 714, endPoint y: 295, distance: 103.4
click at [715, 295] on body "X Get a chance to win 6 months of Platinum for free just by filling out this su…" at bounding box center [375, 339] width 751 height 678
drag, startPoint x: 716, startPoint y: 399, endPoint x: 710, endPoint y: 288, distance: 112.0
click at [708, 286] on body "X Get a chance to win 6 months of Platinum for free just by filling out this su…" at bounding box center [375, 339] width 751 height 678
click at [682, 135] on button "Download" at bounding box center [682, 139] width 20 height 18
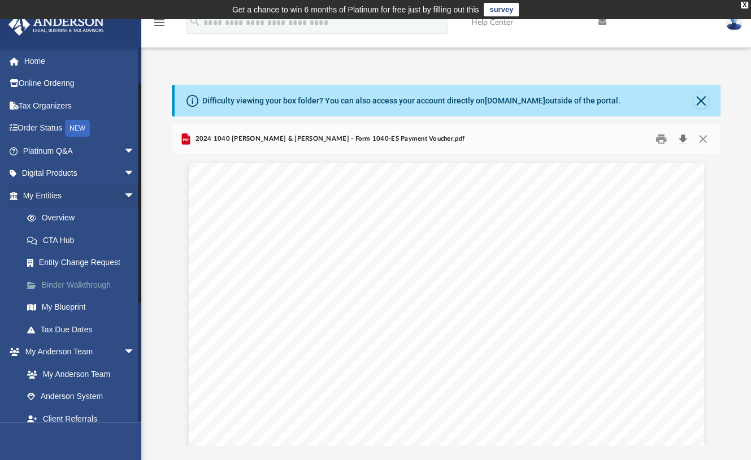
scroll to position [255, 0]
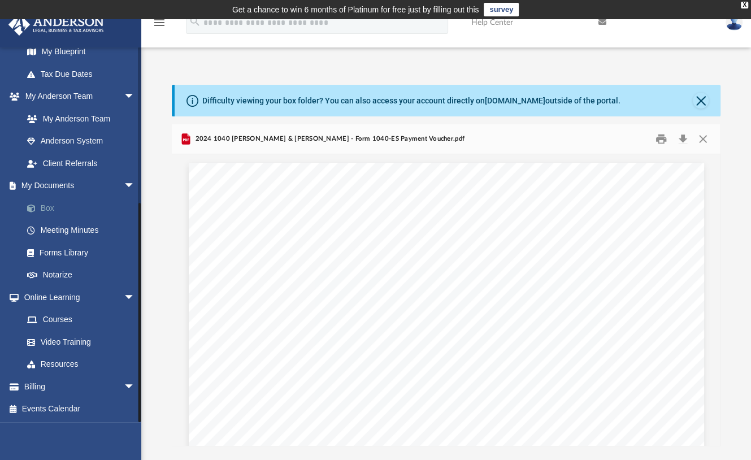
click at [50, 204] on link "Box" at bounding box center [84, 208] width 136 height 23
click at [51, 206] on link "Box" at bounding box center [84, 208] width 136 height 23
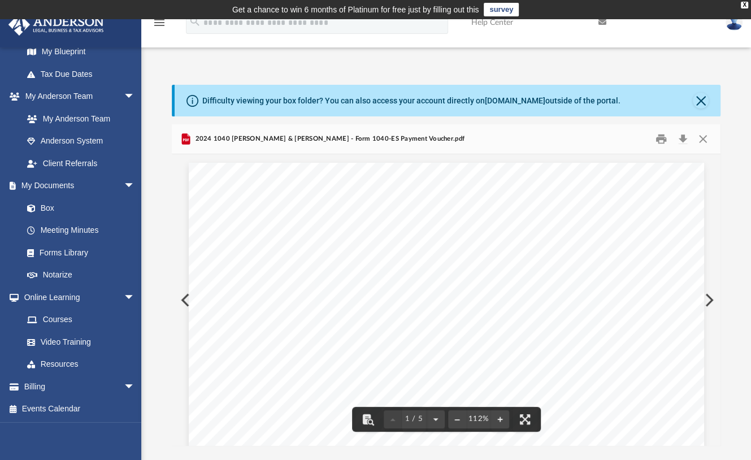
click at [181, 297] on button "Preview" at bounding box center [184, 300] width 25 height 32
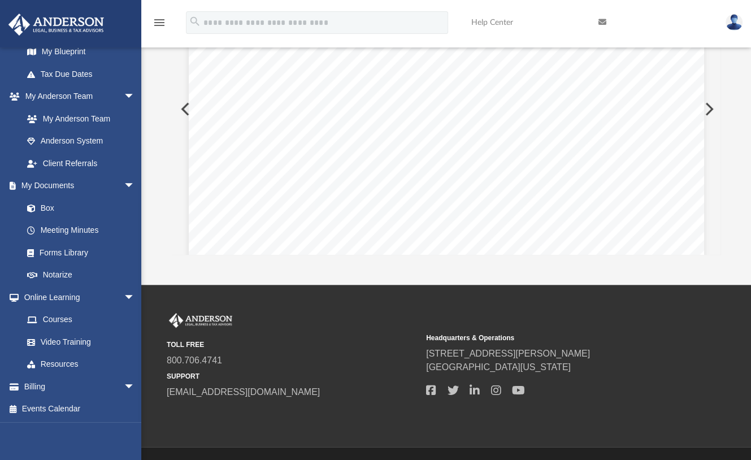
scroll to position [0, 0]
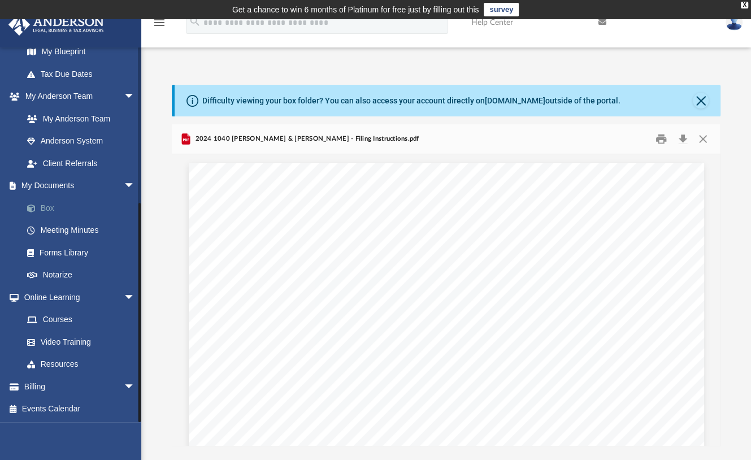
click at [49, 204] on link "Box" at bounding box center [84, 208] width 136 height 23
click at [49, 205] on link "Box" at bounding box center [84, 208] width 136 height 23
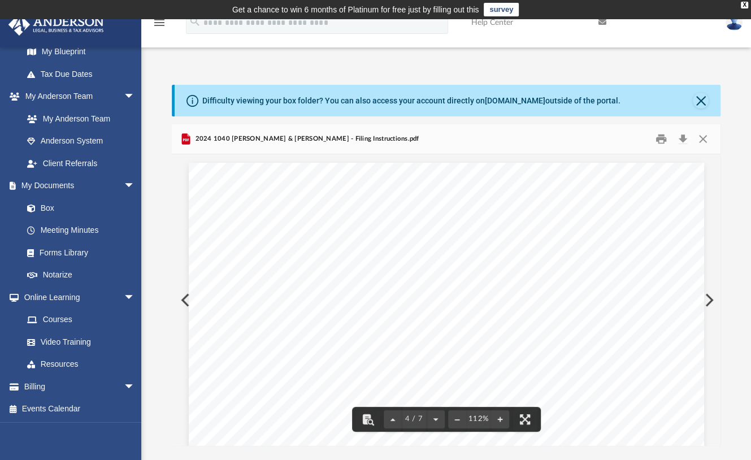
click at [182, 298] on button "Preview" at bounding box center [184, 300] width 25 height 32
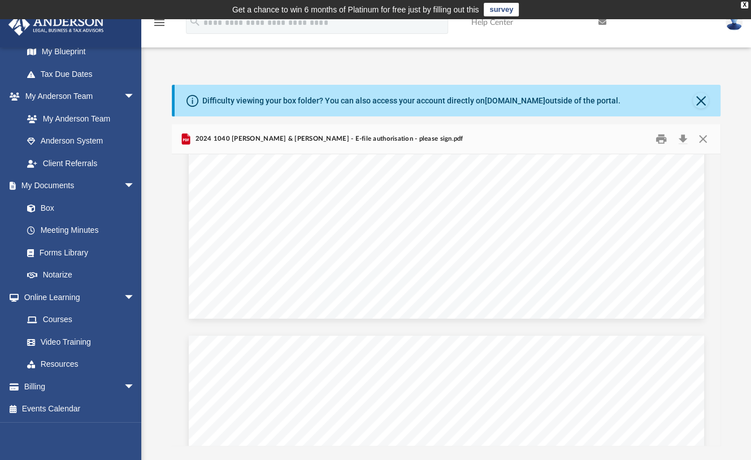
scroll to position [1284, 0]
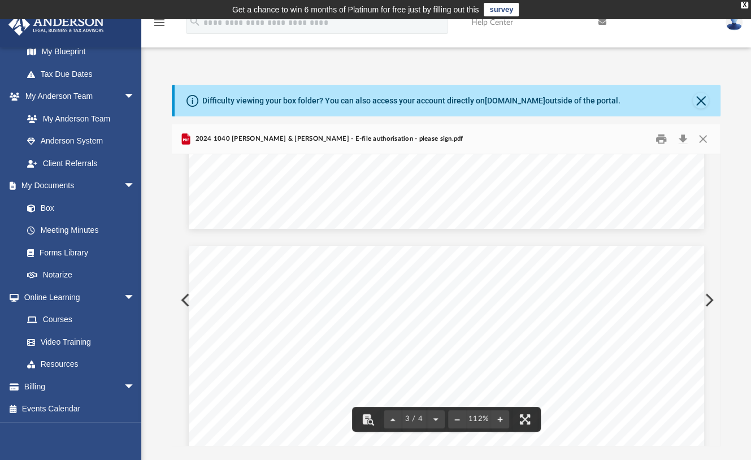
drag, startPoint x: 717, startPoint y: 309, endPoint x: 721, endPoint y: 322, distance: 13.4
click at [721, 322] on div "Difficulty viewing your box folder? You can also access your account directly o…" at bounding box center [446, 265] width 610 height 361
drag, startPoint x: 716, startPoint y: 309, endPoint x: 721, endPoint y: 332, distance: 23.8
click at [721, 332] on div "Difficulty viewing your box folder? You can also access your account directly o…" at bounding box center [446, 265] width 610 height 361
drag, startPoint x: 717, startPoint y: 312, endPoint x: 718, endPoint y: 363, distance: 50.8
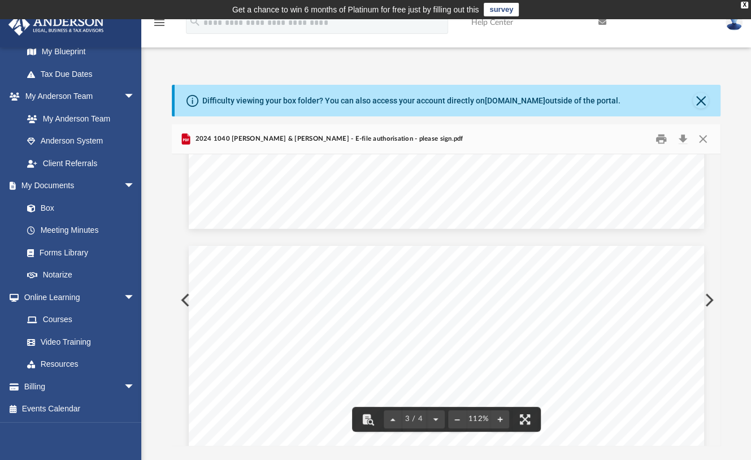
click at [718, 363] on div "(Rev. January 2021) 419995 04-01-24 Social security number Spouse's social secu…" at bounding box center [446, 299] width 549 height 291
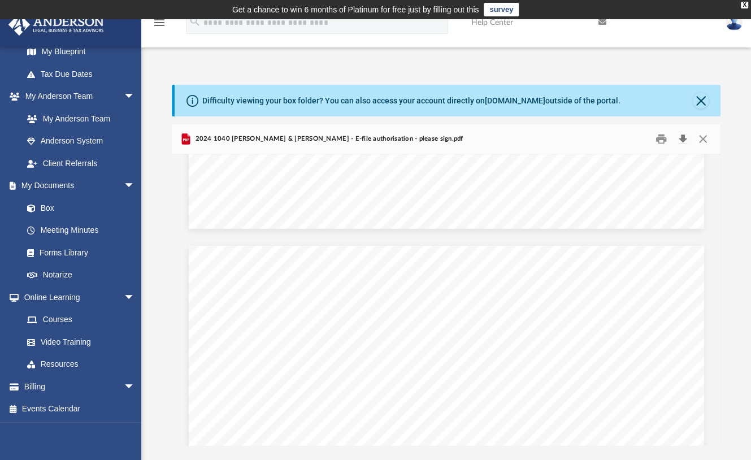
click at [684, 138] on button "Download" at bounding box center [682, 139] width 20 height 18
click at [46, 206] on link "Box" at bounding box center [84, 208] width 136 height 23
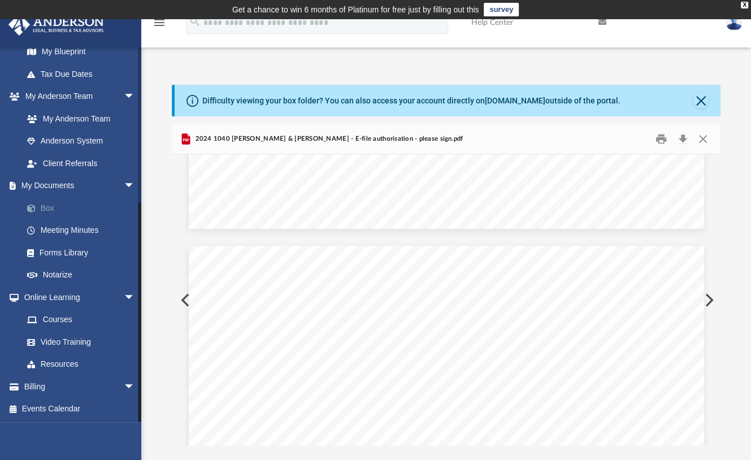
click at [49, 206] on link "Box" at bounding box center [84, 208] width 136 height 23
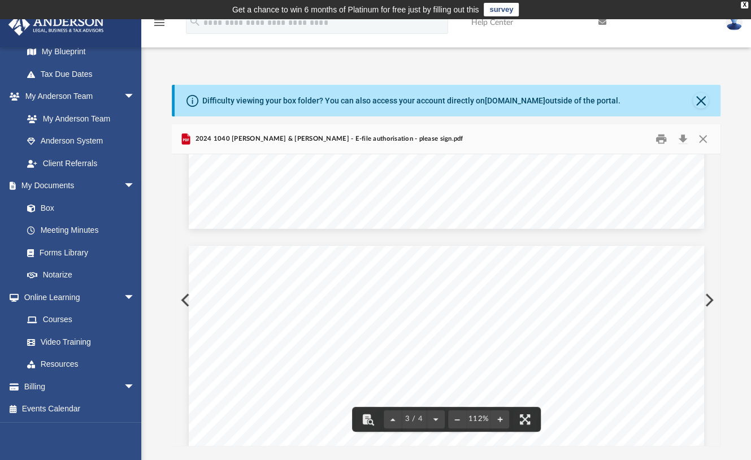
drag, startPoint x: 716, startPoint y: 308, endPoint x: 716, endPoint y: 241, distance: 67.2
click at [716, 240] on div "(Rev. January 2021) 419995 04-01-24 Social security number Spouse's social secu…" at bounding box center [446, 299] width 549 height 291
drag, startPoint x: 716, startPoint y: 306, endPoint x: 715, endPoint y: 238, distance: 67.2
click at [714, 238] on div "(Rev. January 2021) 419995 04-01-24 Social security number Spouse's social secu…" at bounding box center [446, 299] width 549 height 291
click at [49, 204] on link "Box" at bounding box center [84, 208] width 136 height 23
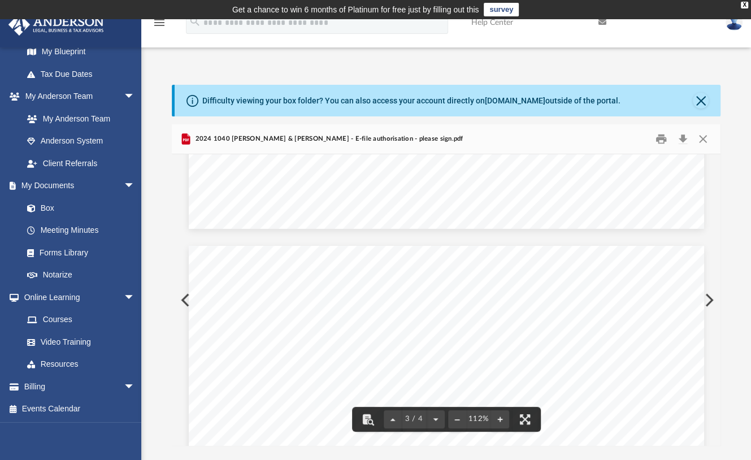
drag, startPoint x: 717, startPoint y: 304, endPoint x: 716, endPoint y: 264, distance: 40.1
click at [716, 264] on div "(Rev. January 2021) 419995 04-01-24 Social security number Spouse's social secu…" at bounding box center [446, 299] width 549 height 291
click at [716, 306] on button "Preview" at bounding box center [707, 300] width 25 height 32
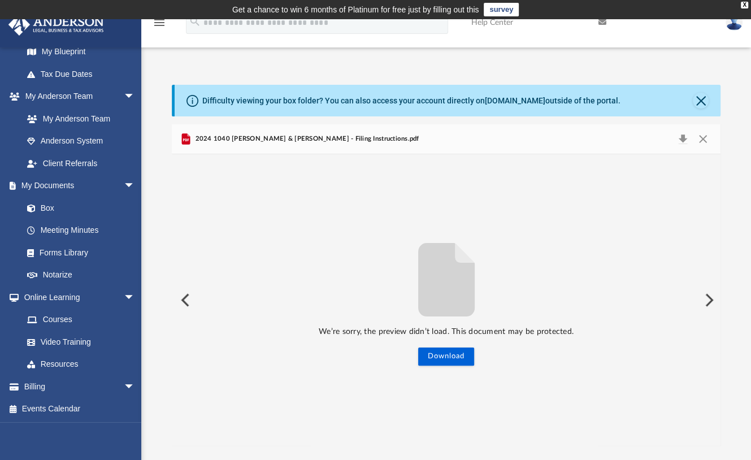
drag, startPoint x: 716, startPoint y: 306, endPoint x: 712, endPoint y: 258, distance: 48.2
click at [712, 257] on div "We’re sorry, the preview didn’t load. This document may be protected. Download" at bounding box center [446, 299] width 549 height 291
click at [45, 207] on link "Box" at bounding box center [84, 208] width 136 height 23
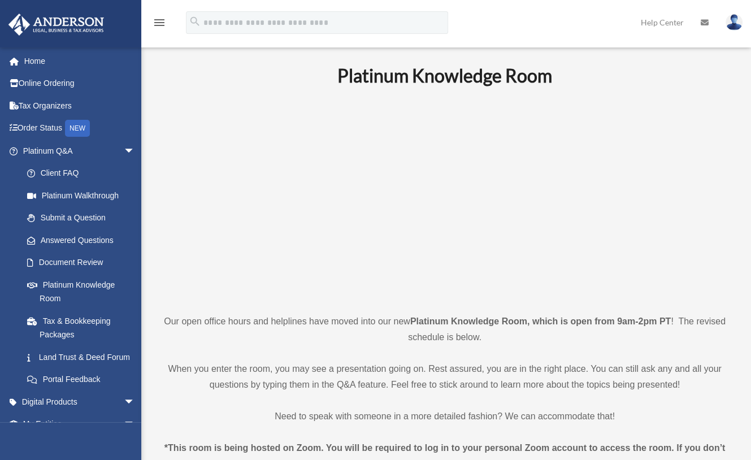
scroll to position [141, 0]
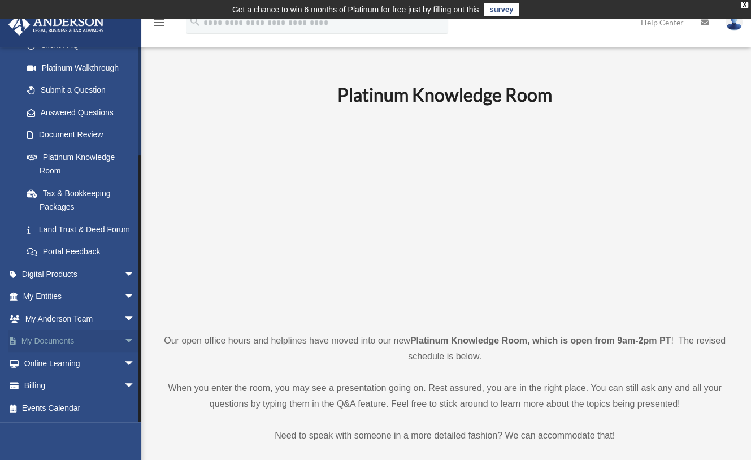
click at [50, 338] on link "My Documents arrow_drop_down" at bounding box center [80, 341] width 144 height 23
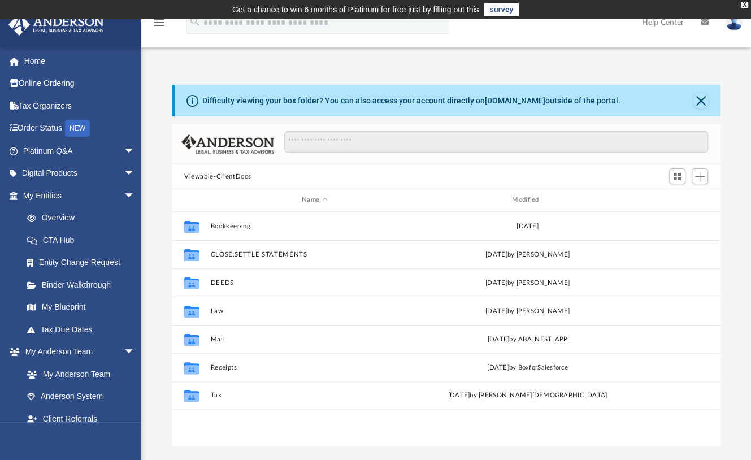
scroll to position [246, 537]
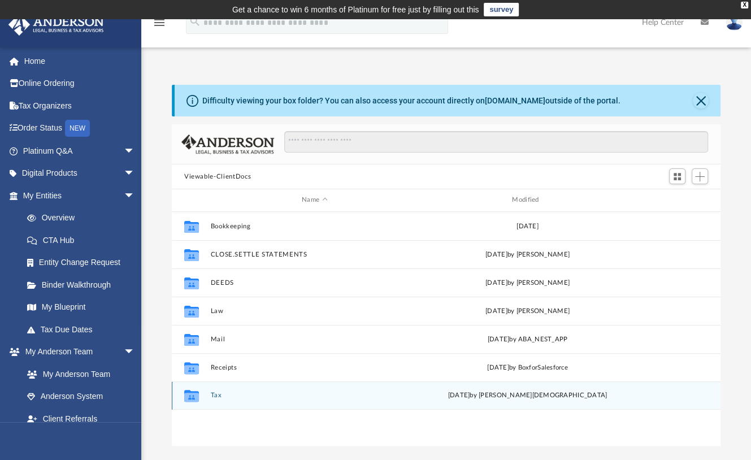
click at [219, 390] on div "Collaborated Folder Tax [DATE] by [PERSON_NAME]" at bounding box center [446, 395] width 549 height 28
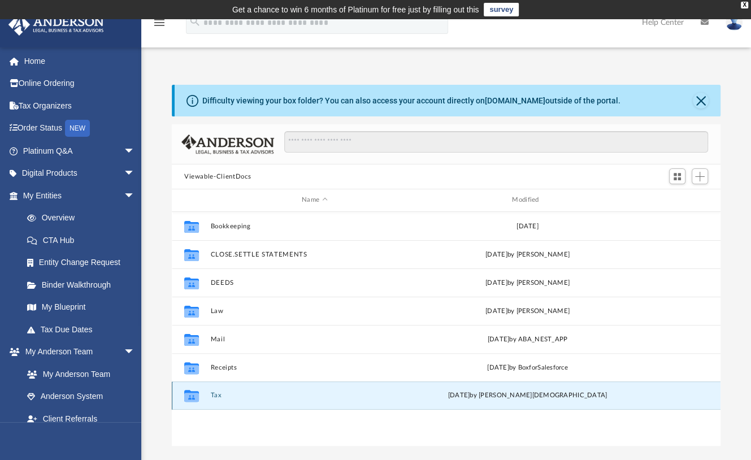
click at [219, 394] on button "Tax" at bounding box center [314, 394] width 208 height 7
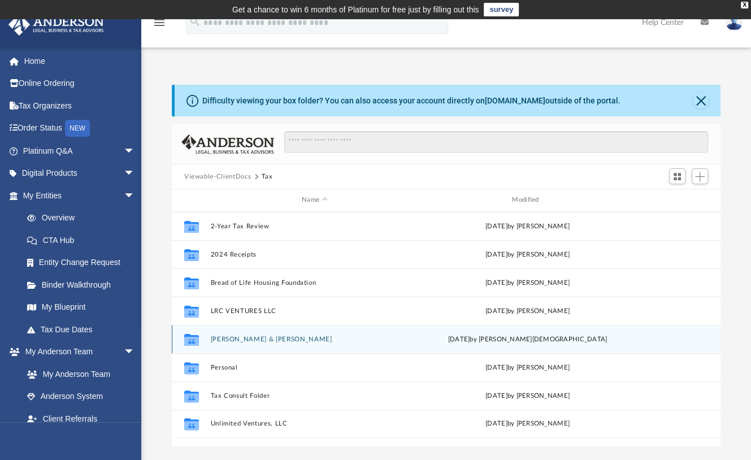
click at [242, 338] on button "[PERSON_NAME] & [PERSON_NAME]" at bounding box center [314, 339] width 208 height 7
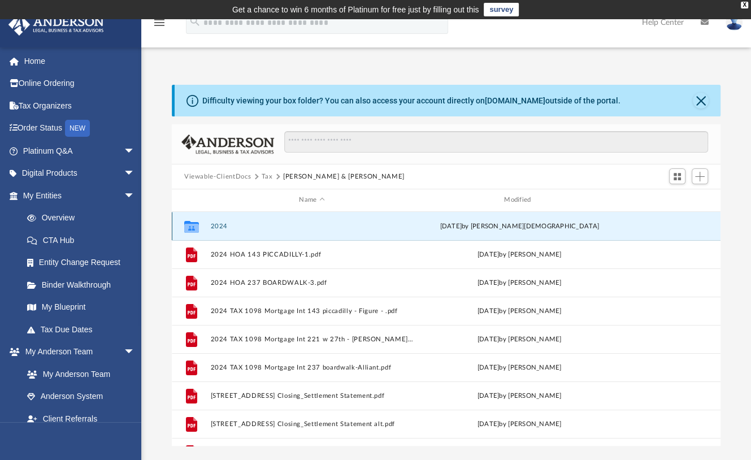
click at [220, 224] on button "2024" at bounding box center [311, 226] width 203 height 7
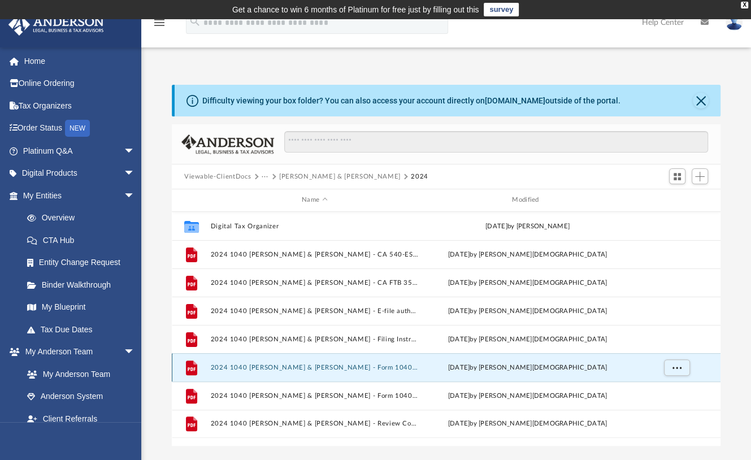
click at [365, 367] on button "2024 1040 [PERSON_NAME] & [PERSON_NAME] - Form 1040-ES Payment Voucher.pdf" at bounding box center [314, 367] width 208 height 7
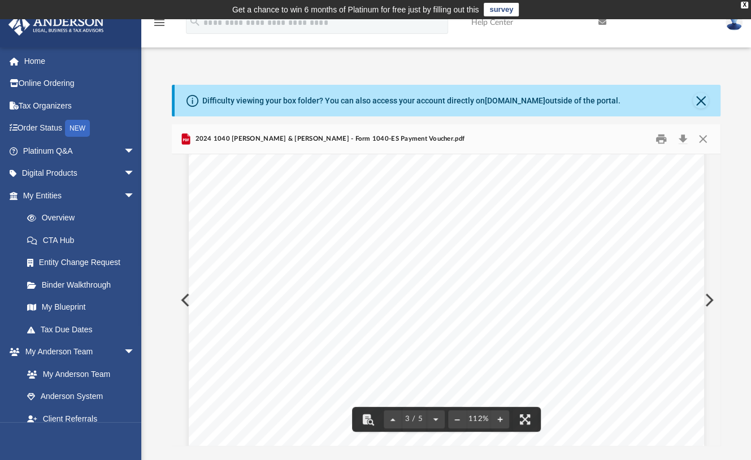
scroll to position [1721, 0]
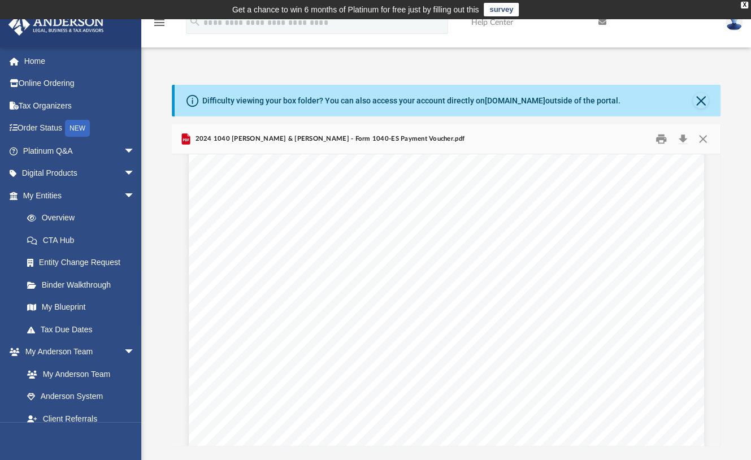
click at [363, 140] on span "2024 1040 [PERSON_NAME] & [PERSON_NAME] - Form 1040-ES Payment Voucher.pdf" at bounding box center [329, 139] width 272 height 10
click at [685, 137] on button "Download" at bounding box center [682, 139] width 20 height 18
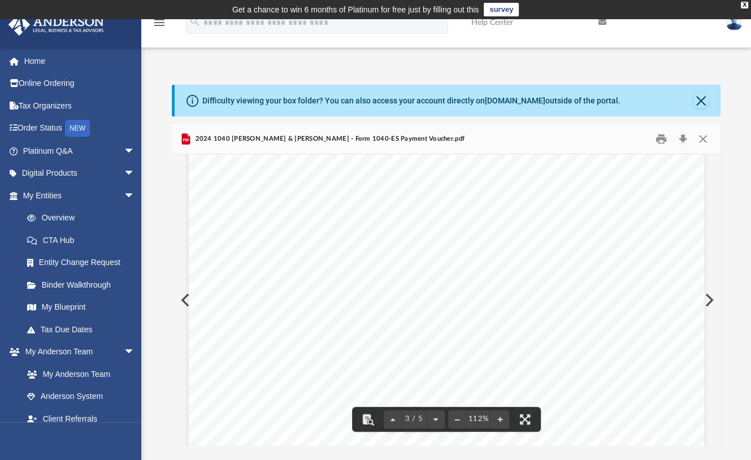
click at [708, 301] on button "Preview" at bounding box center [707, 300] width 25 height 32
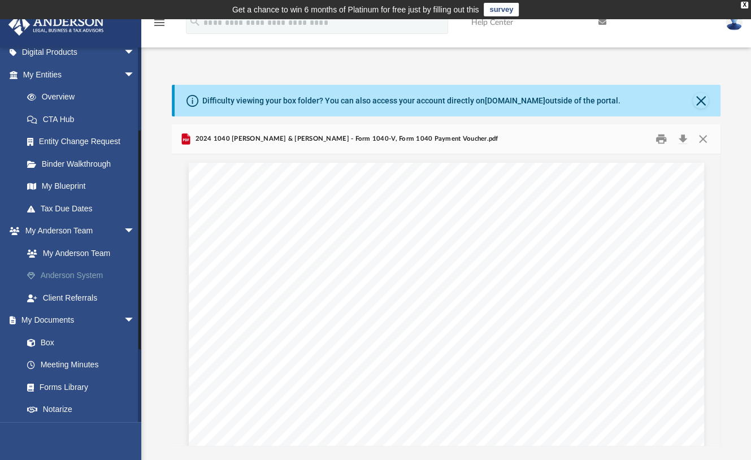
scroll to position [150, 0]
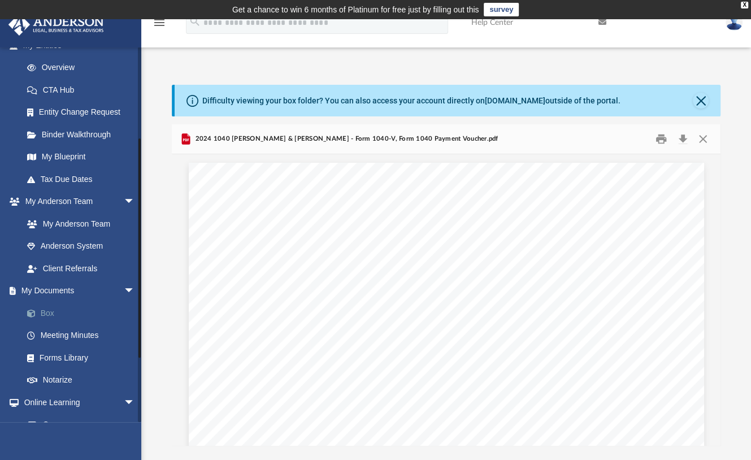
click at [46, 313] on link "Box" at bounding box center [84, 313] width 136 height 23
click at [50, 309] on link "Box" at bounding box center [84, 313] width 136 height 23
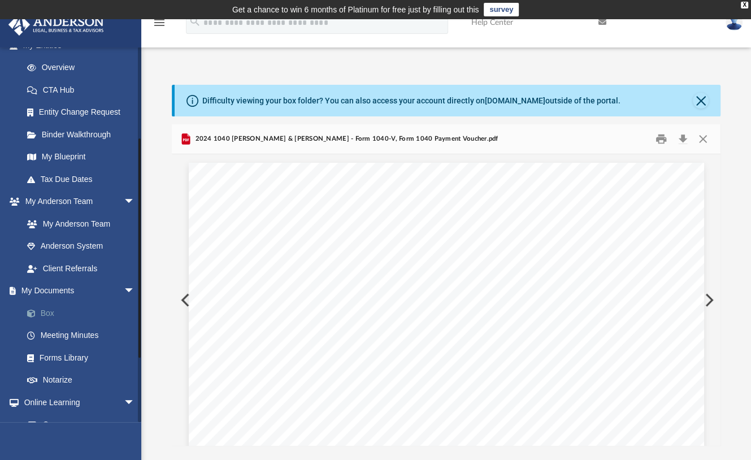
click at [49, 308] on link "Box" at bounding box center [84, 313] width 136 height 23
click at [46, 312] on link "Box" at bounding box center [84, 313] width 136 height 23
click at [46, 314] on link "Box" at bounding box center [84, 313] width 136 height 23
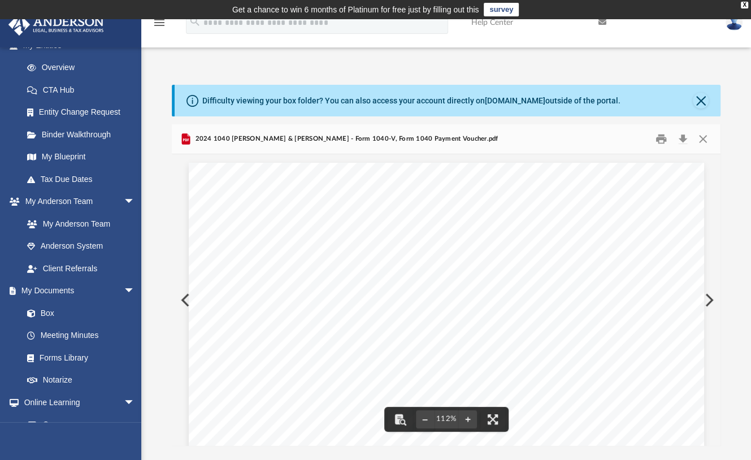
click at [182, 299] on button "Preview" at bounding box center [184, 300] width 25 height 32
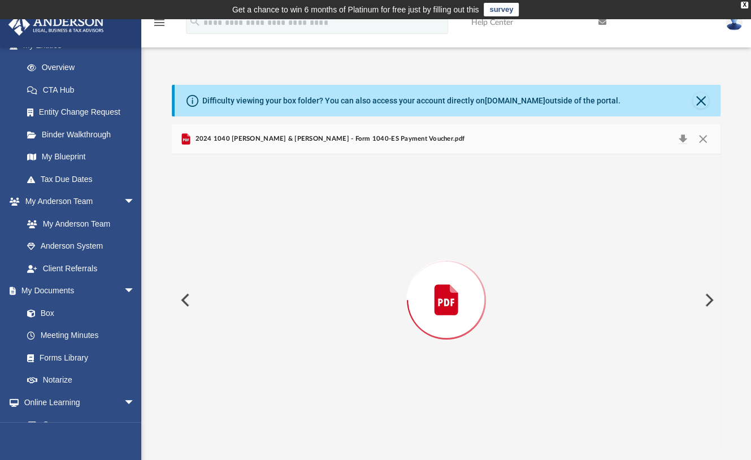
scroll to position [1367, 0]
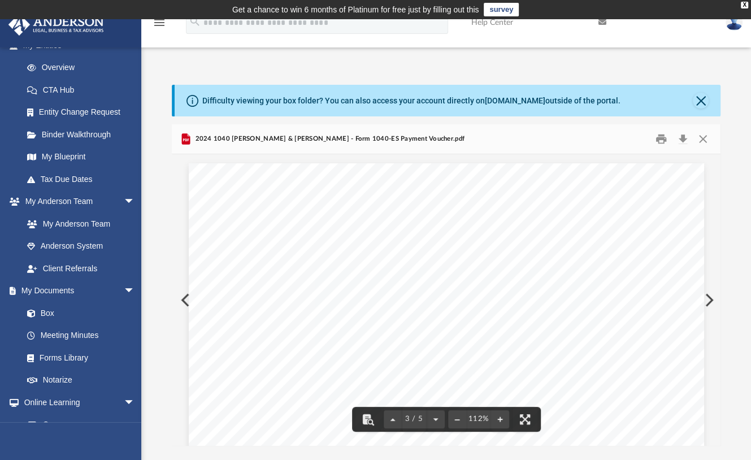
drag, startPoint x: 717, startPoint y: 285, endPoint x: 722, endPoint y: 360, distance: 75.9
click at [721, 362] on div "Difficulty viewing your box folder? You can also access your account directly o…" at bounding box center [446, 265] width 610 height 361
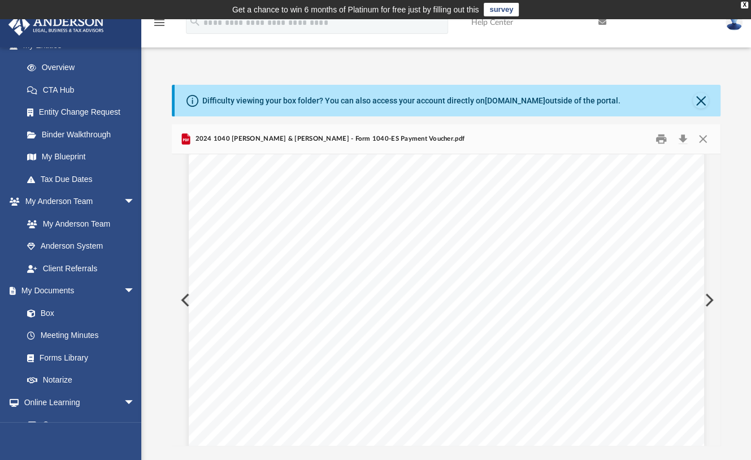
scroll to position [0, 0]
